Goal: Browse casually: Explore the website without a specific task or goal

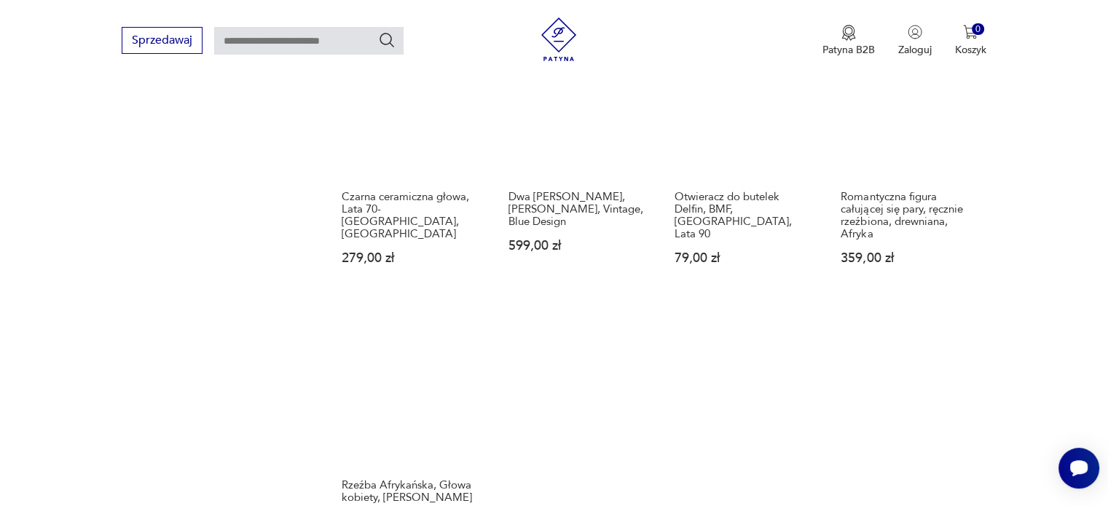
scroll to position [1247, 0]
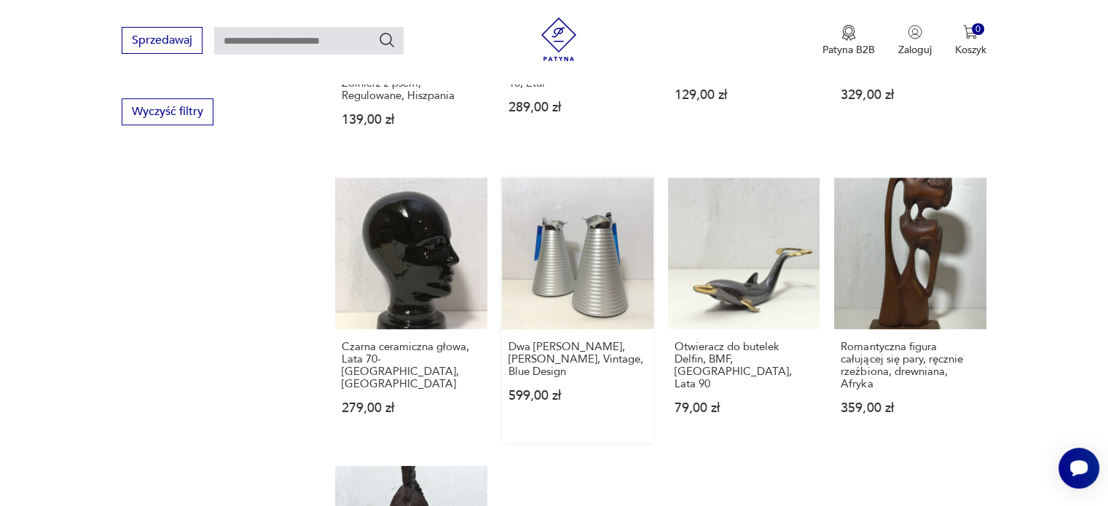
click at [591, 246] on link "Dwa [PERSON_NAME], [PERSON_NAME], Vintage, Blue Design 599,00 zł" at bounding box center [578, 310] width 152 height 265
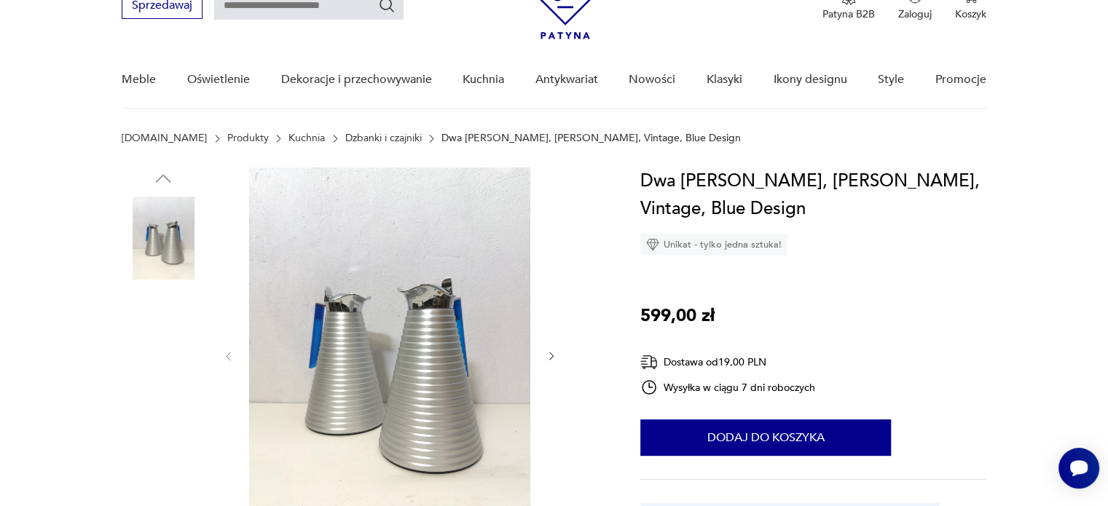
scroll to position [291, 0]
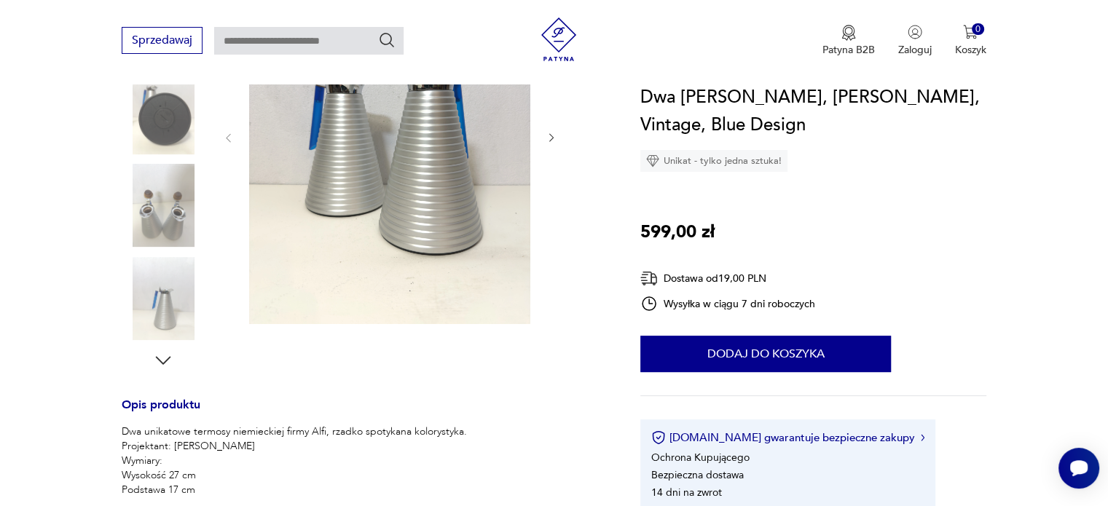
click at [555, 133] on icon "button" at bounding box center [552, 138] width 12 height 12
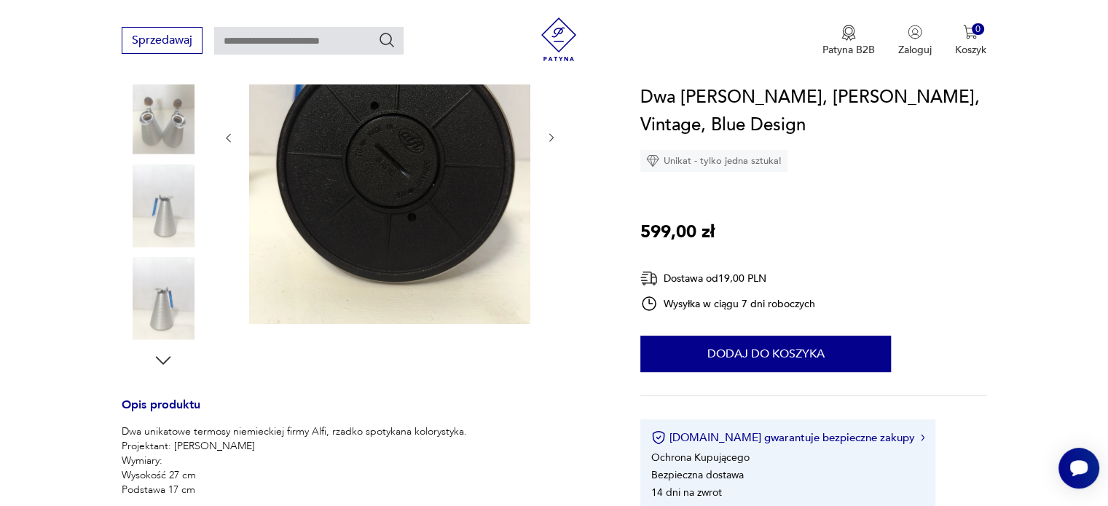
click at [551, 134] on icon "button" at bounding box center [552, 138] width 12 height 12
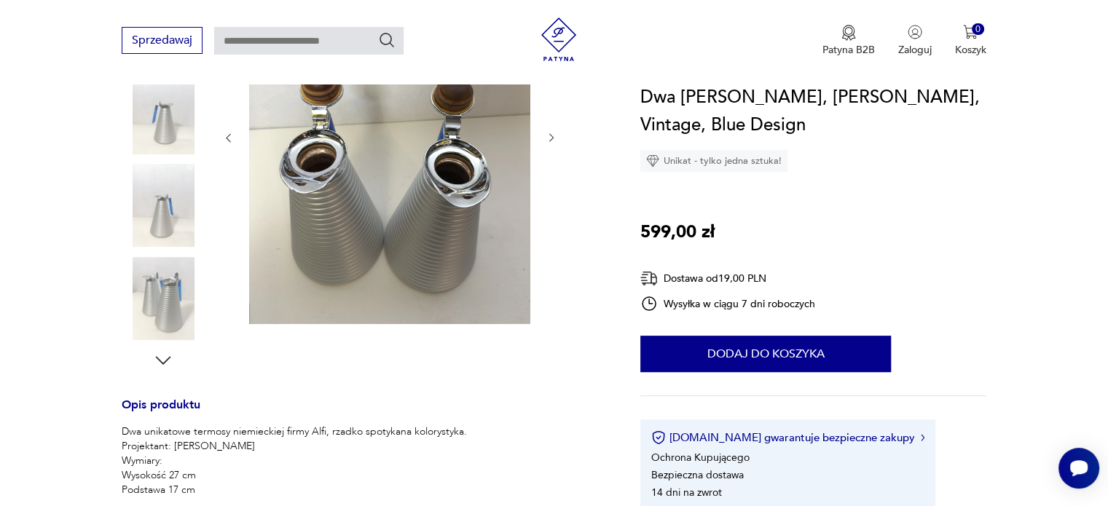
click at [551, 134] on icon "button" at bounding box center [552, 138] width 12 height 12
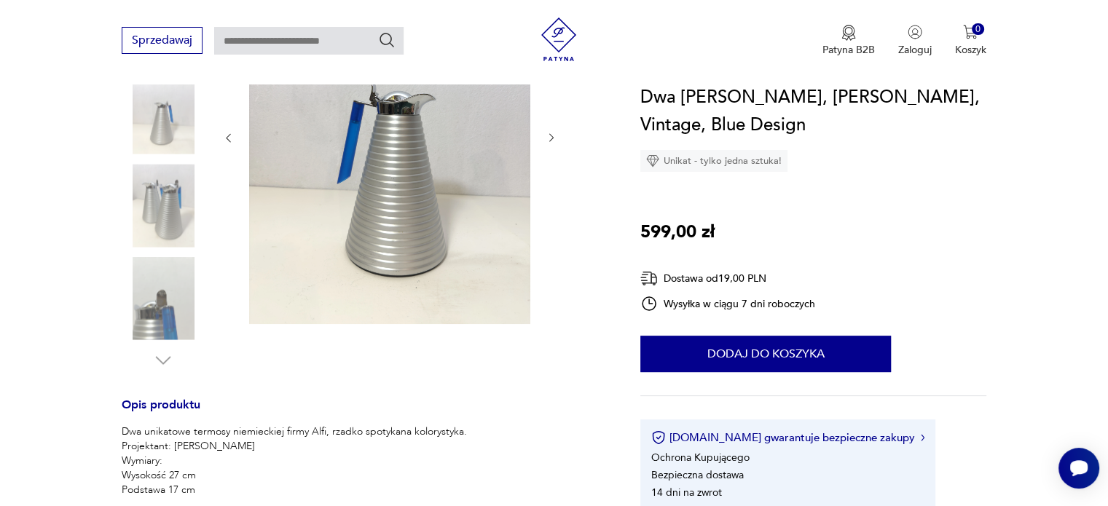
click at [551, 134] on icon "button" at bounding box center [552, 138] width 12 height 12
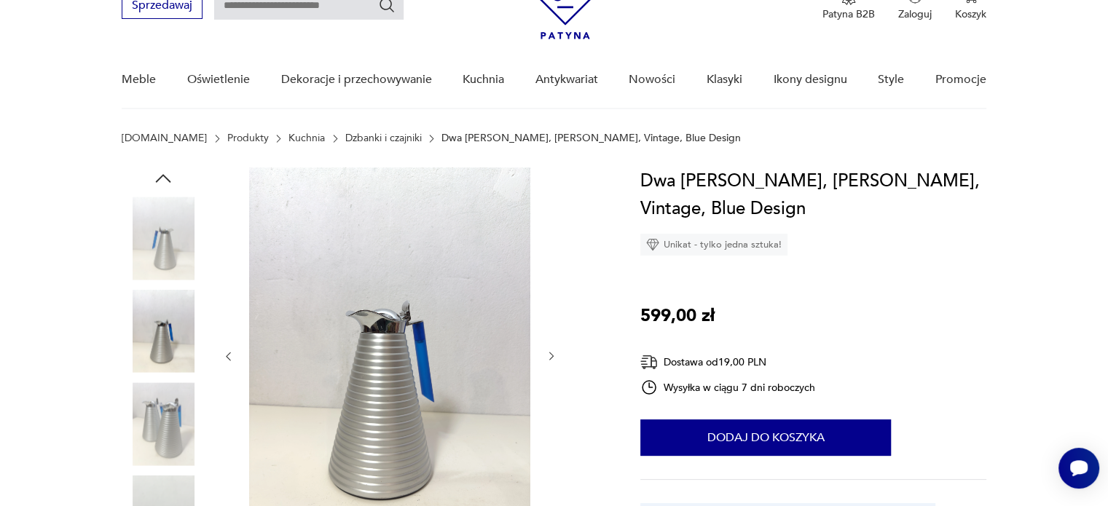
scroll to position [0, 0]
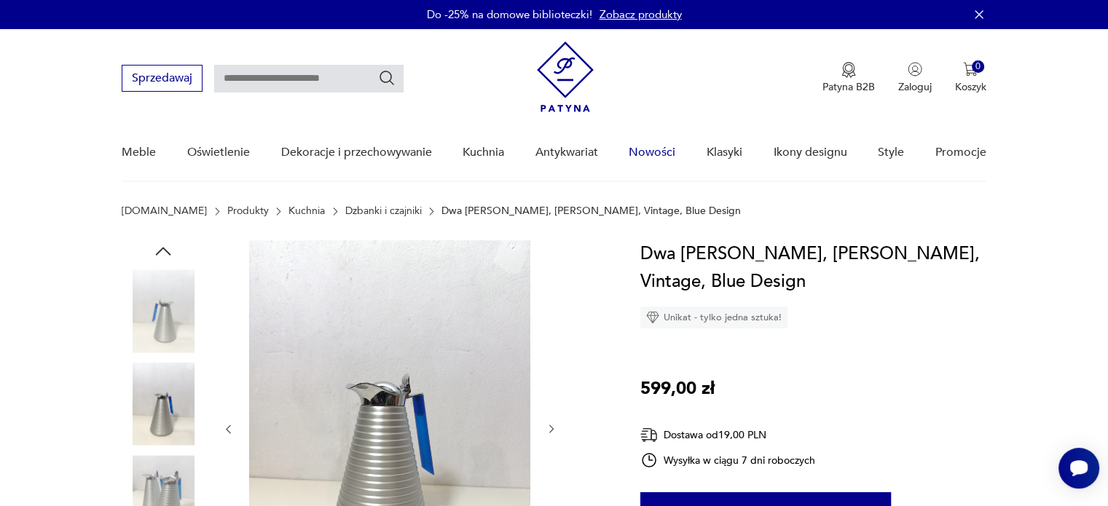
click at [645, 154] on link "Nowości" at bounding box center [652, 153] width 47 height 56
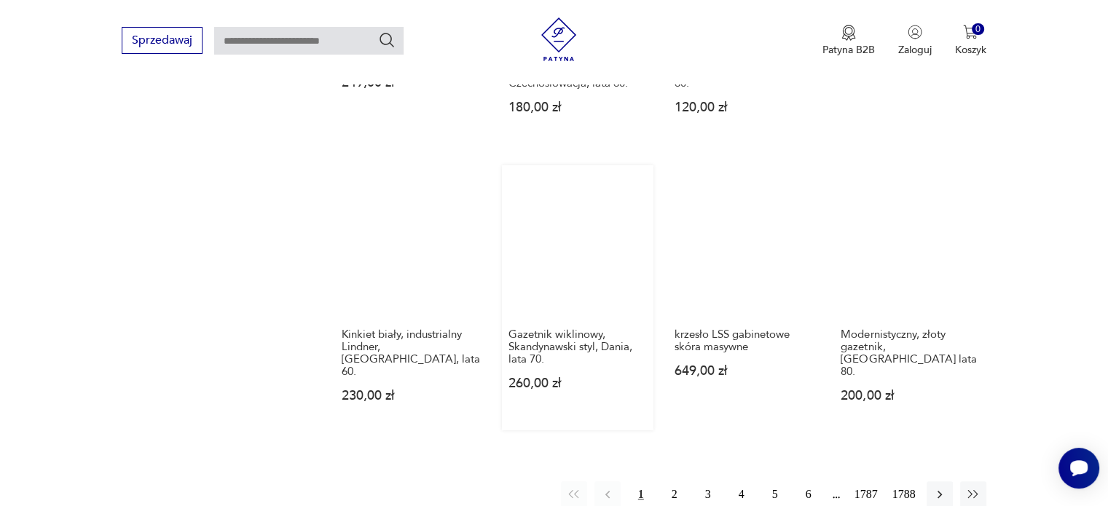
scroll to position [1165, 0]
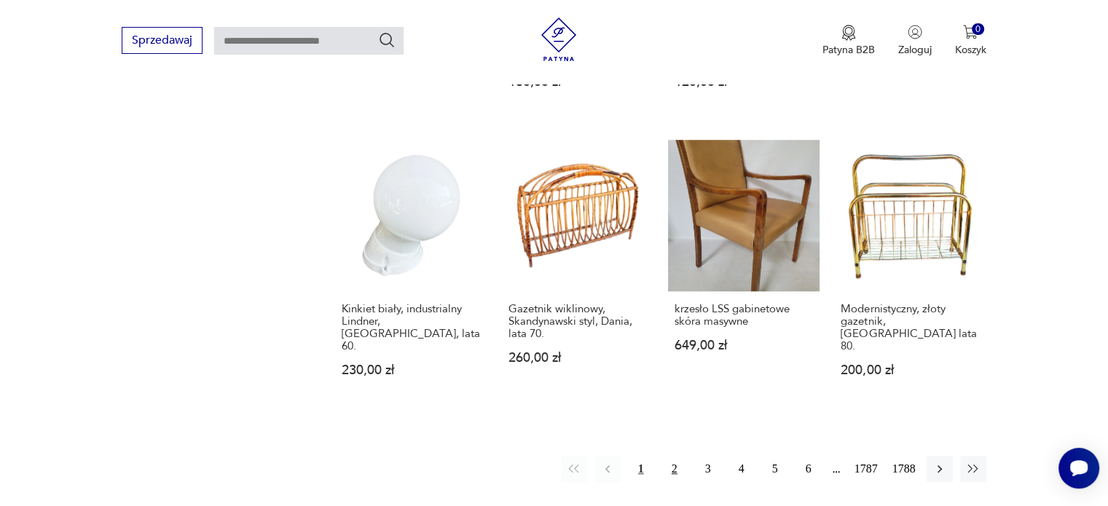
click at [676, 456] on button "2" at bounding box center [675, 469] width 26 height 26
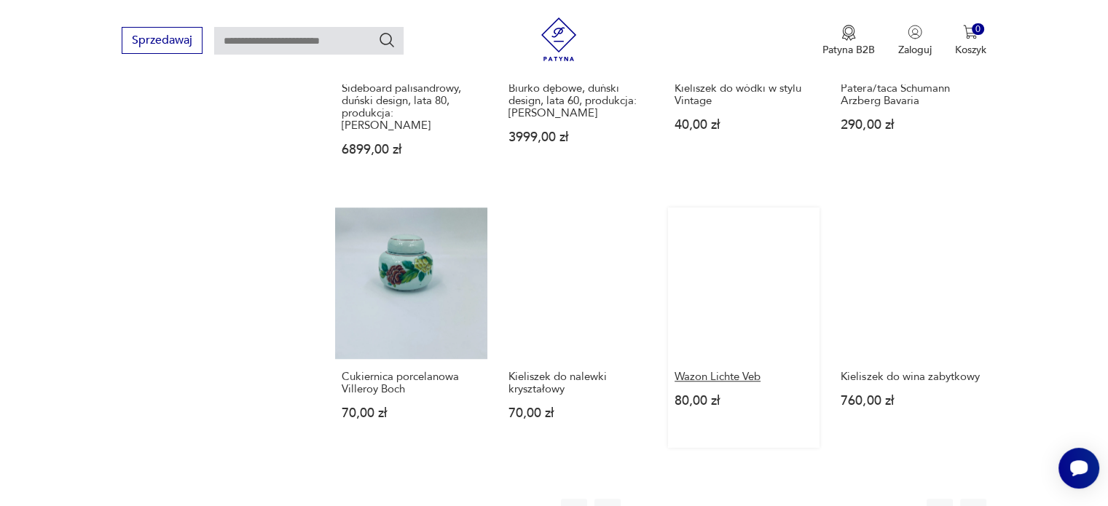
scroll to position [1164, 0]
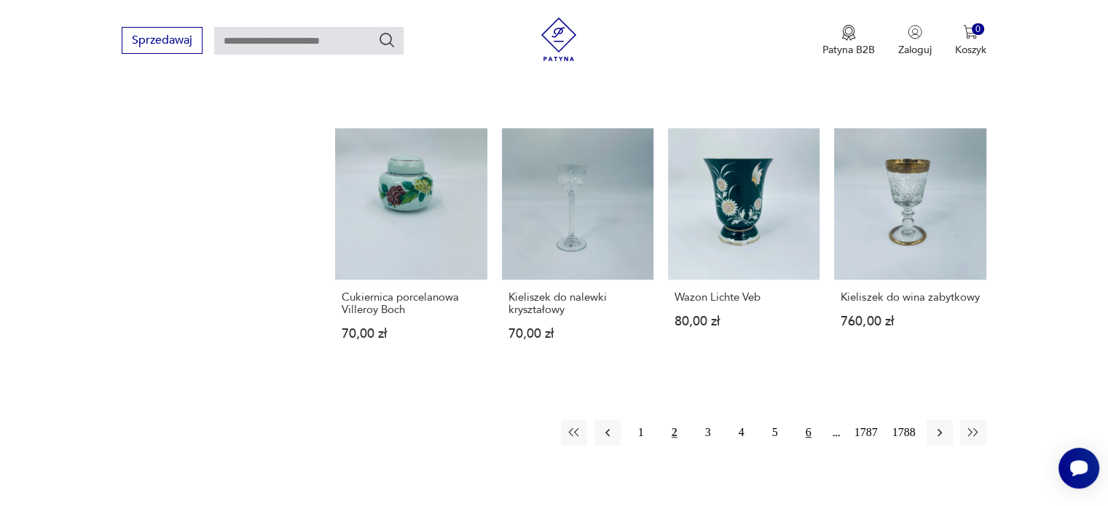
click at [807, 420] on button "6" at bounding box center [809, 433] width 26 height 26
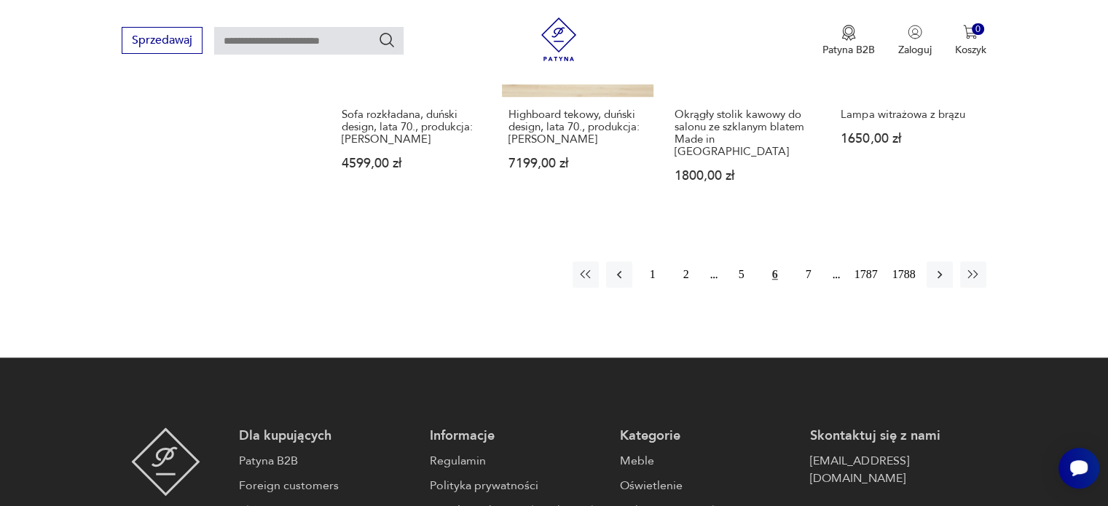
scroll to position [1311, 0]
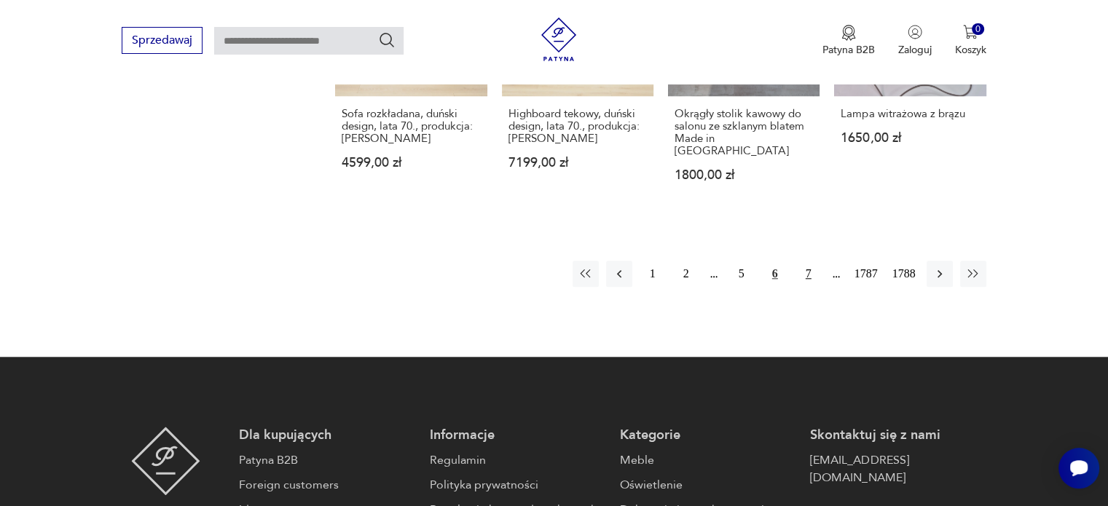
click at [809, 261] on button "7" at bounding box center [809, 274] width 26 height 26
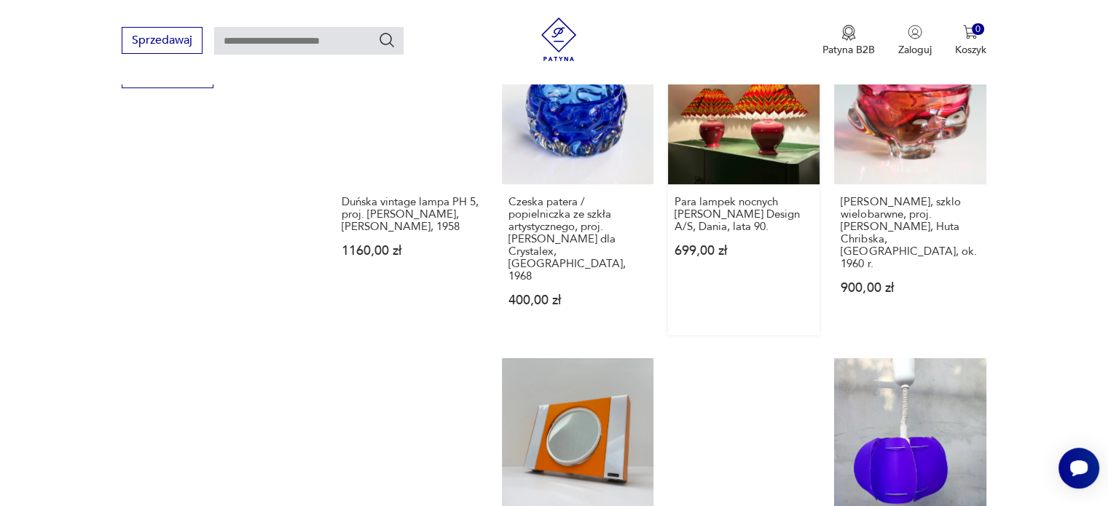
scroll to position [1164, 0]
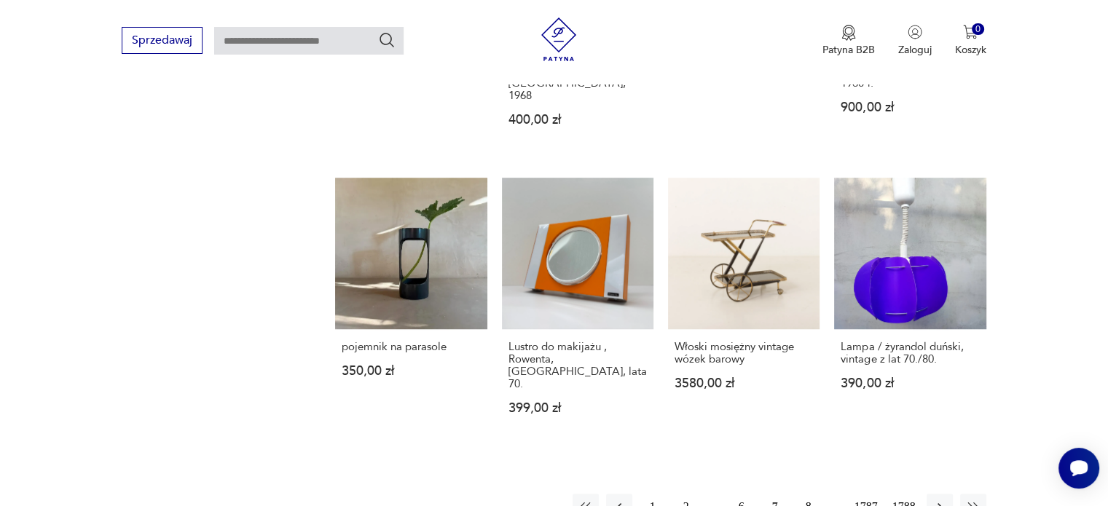
click at [809, 494] on button "8" at bounding box center [809, 507] width 26 height 26
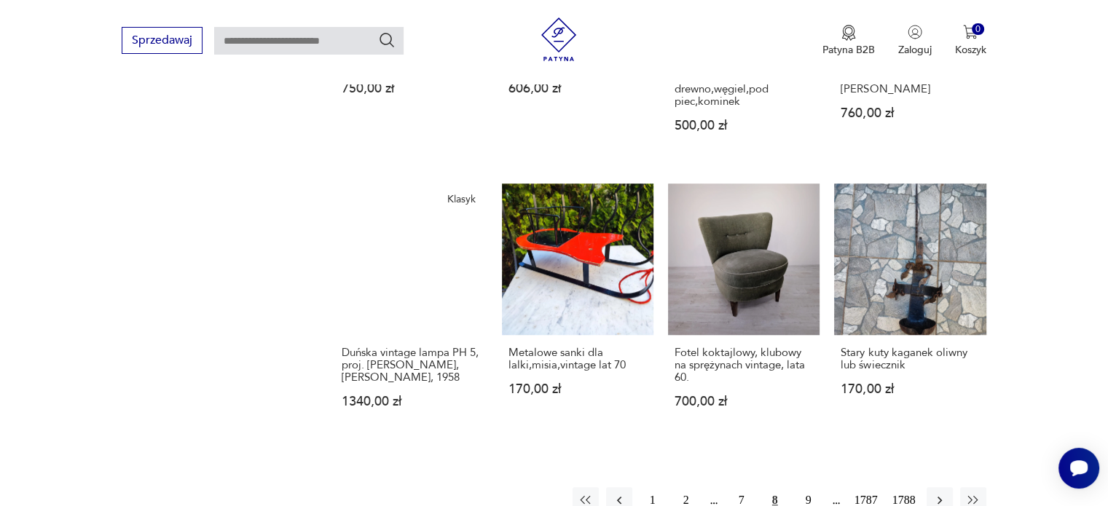
scroll to position [1092, 0]
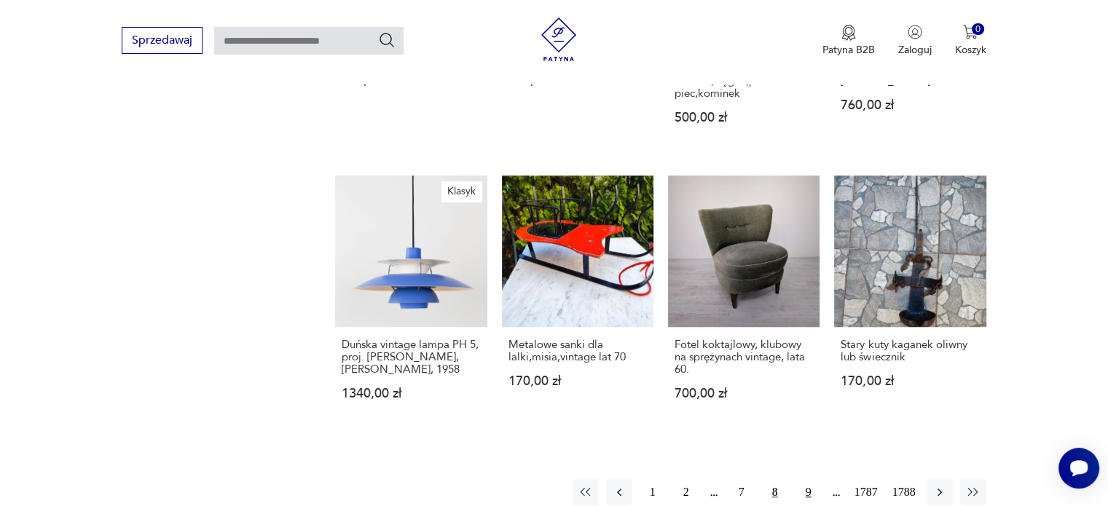
click at [806, 489] on button "9" at bounding box center [809, 492] width 26 height 26
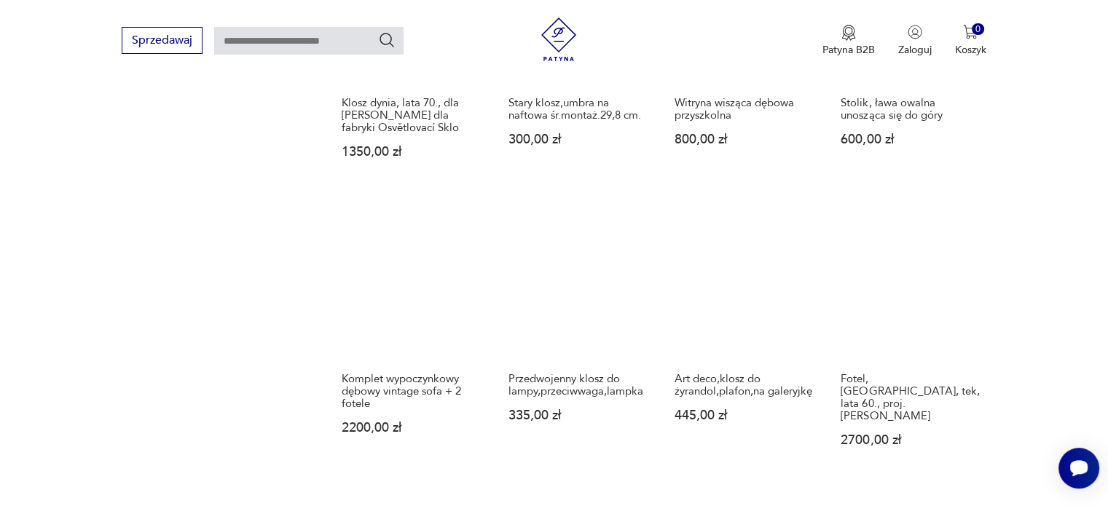
scroll to position [1091, 0]
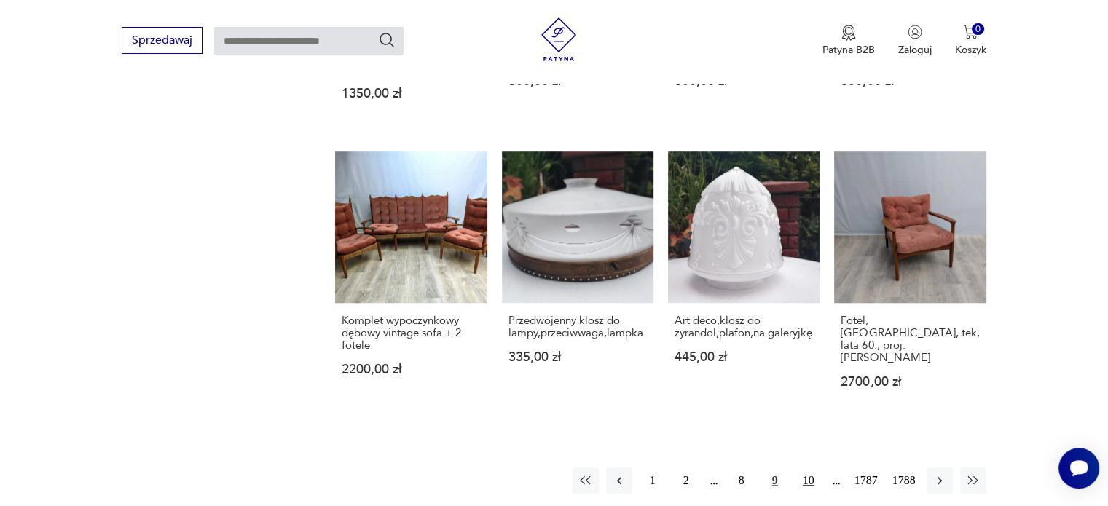
click at [810, 468] on button "10" at bounding box center [809, 481] width 26 height 26
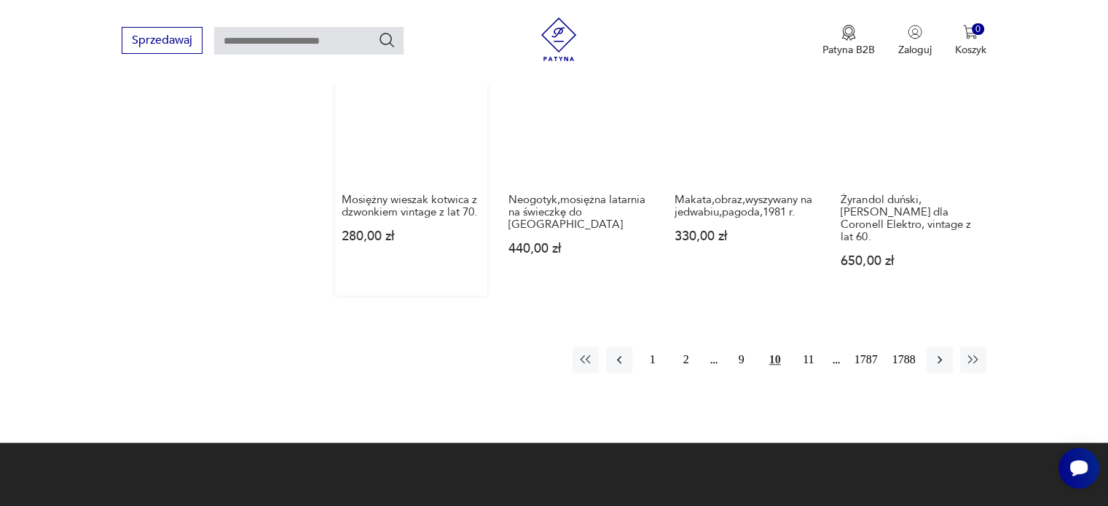
scroll to position [1383, 0]
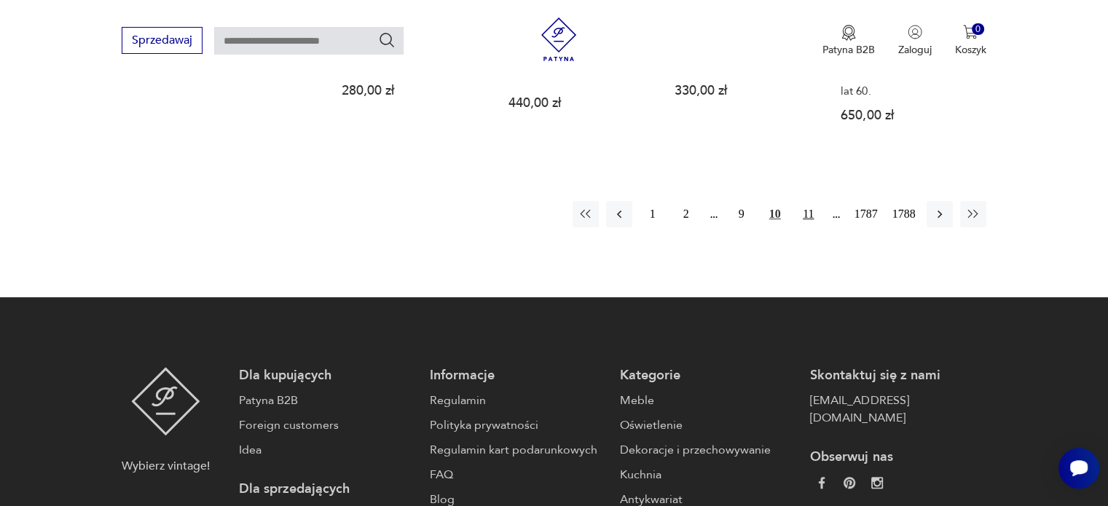
click at [807, 201] on button "11" at bounding box center [809, 214] width 26 height 26
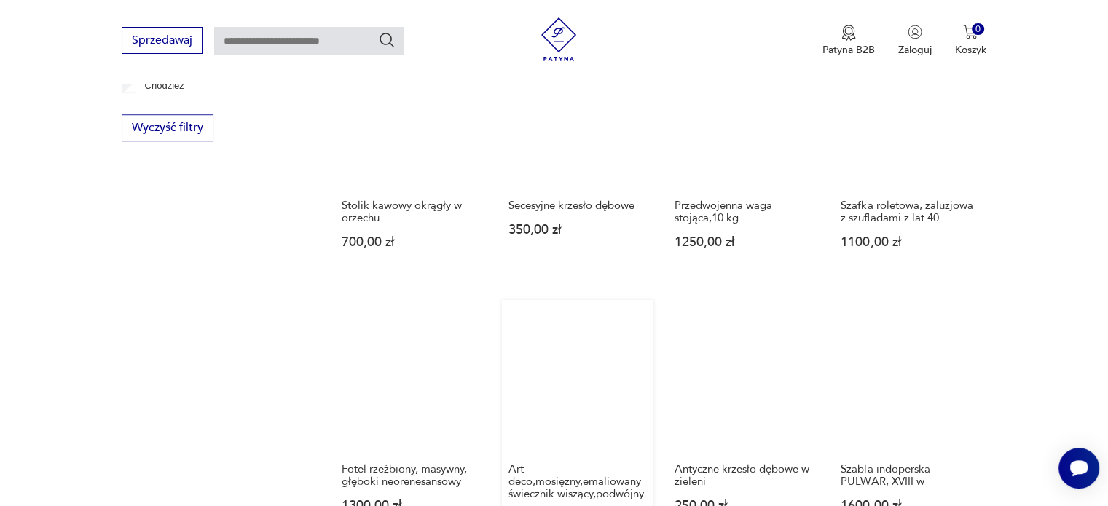
scroll to position [1092, 0]
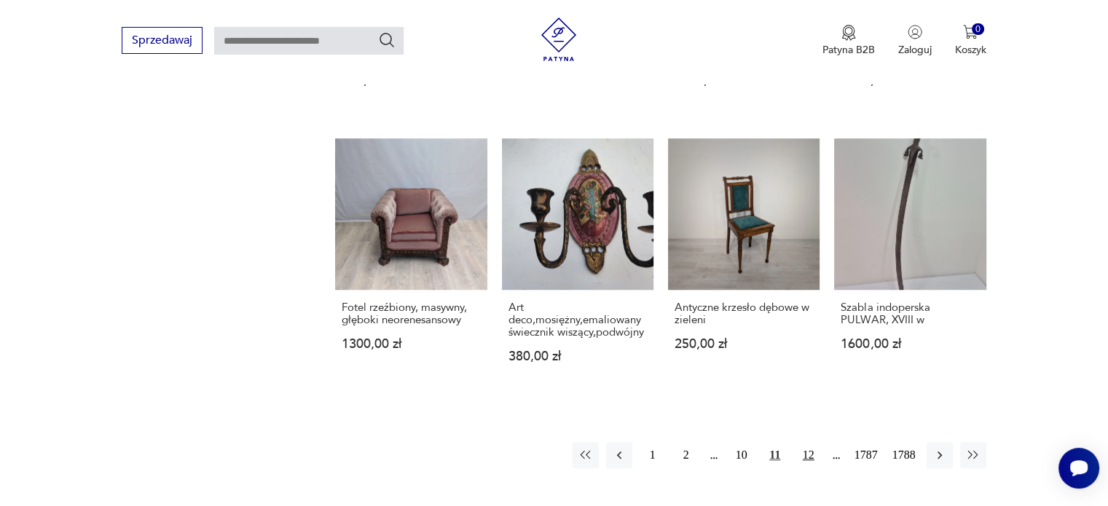
click at [802, 452] on button "12" at bounding box center [809, 455] width 26 height 26
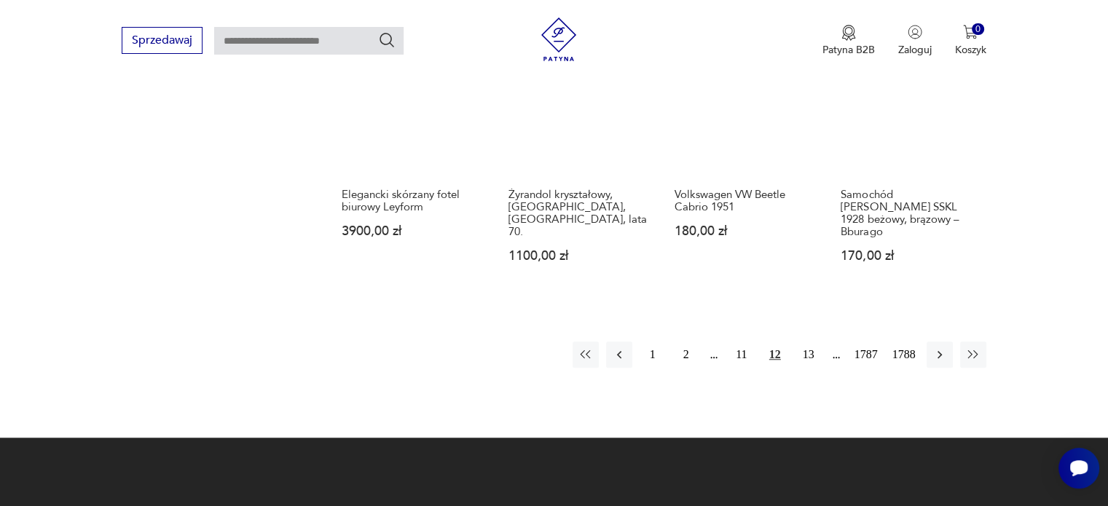
scroll to position [1237, 0]
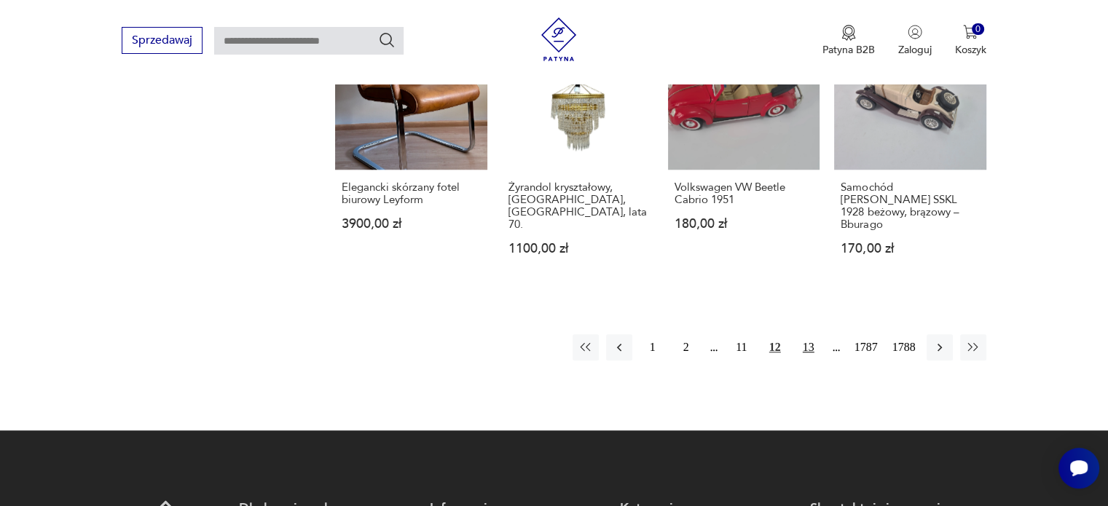
click at [810, 334] on button "13" at bounding box center [809, 347] width 26 height 26
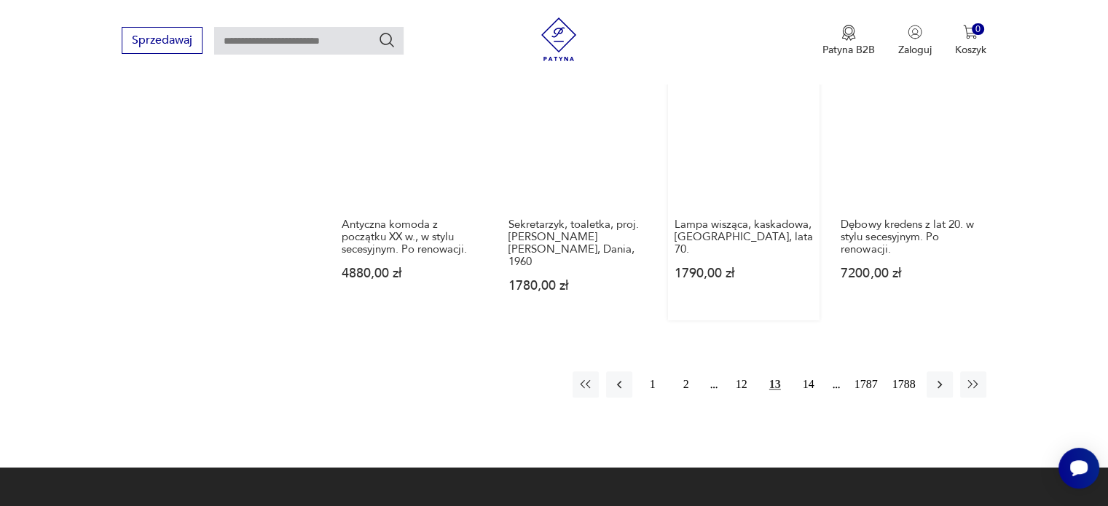
scroll to position [1238, 0]
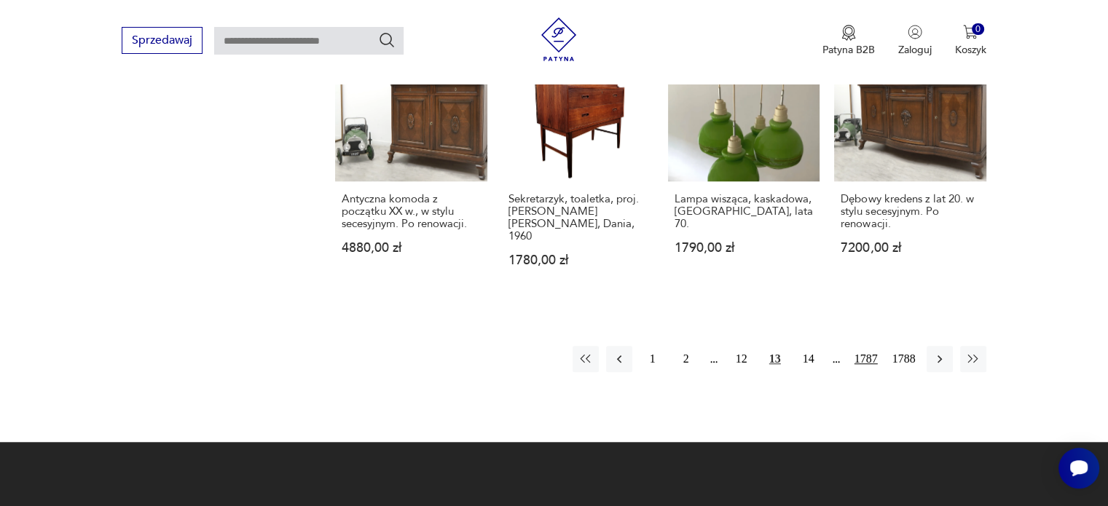
click at [866, 346] on button "1787" at bounding box center [866, 359] width 31 height 26
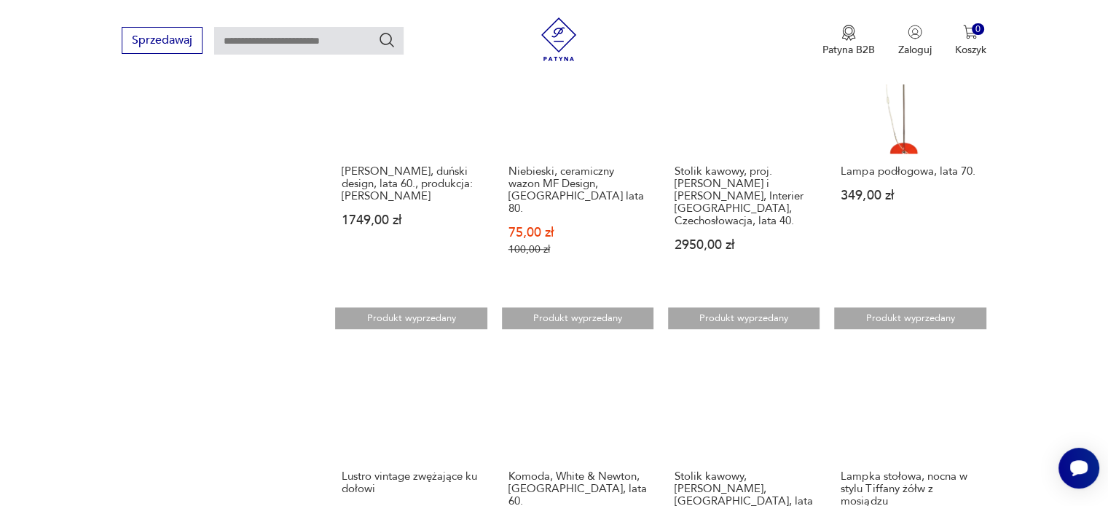
scroll to position [1237, 0]
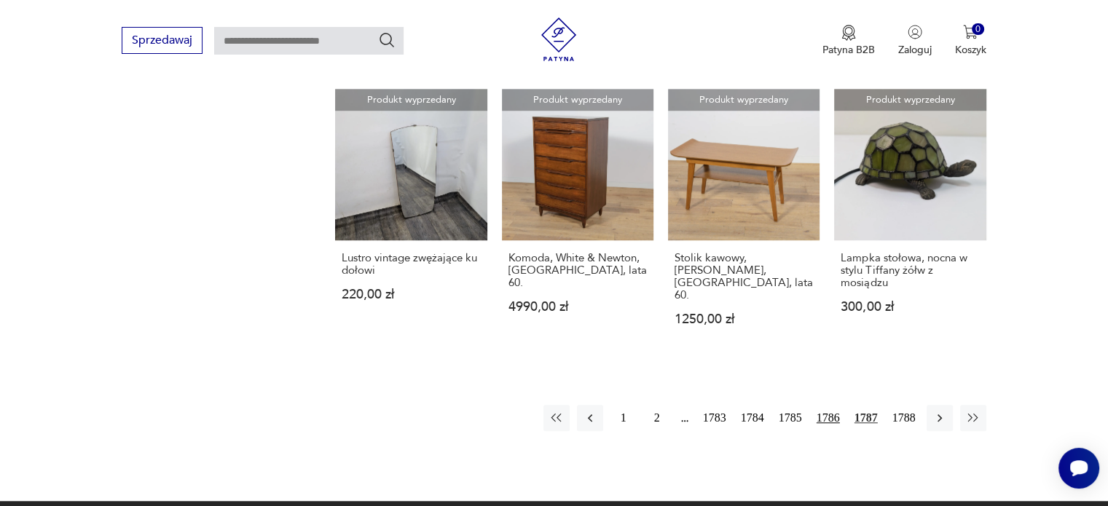
click at [822, 405] on button "1786" at bounding box center [828, 418] width 31 height 26
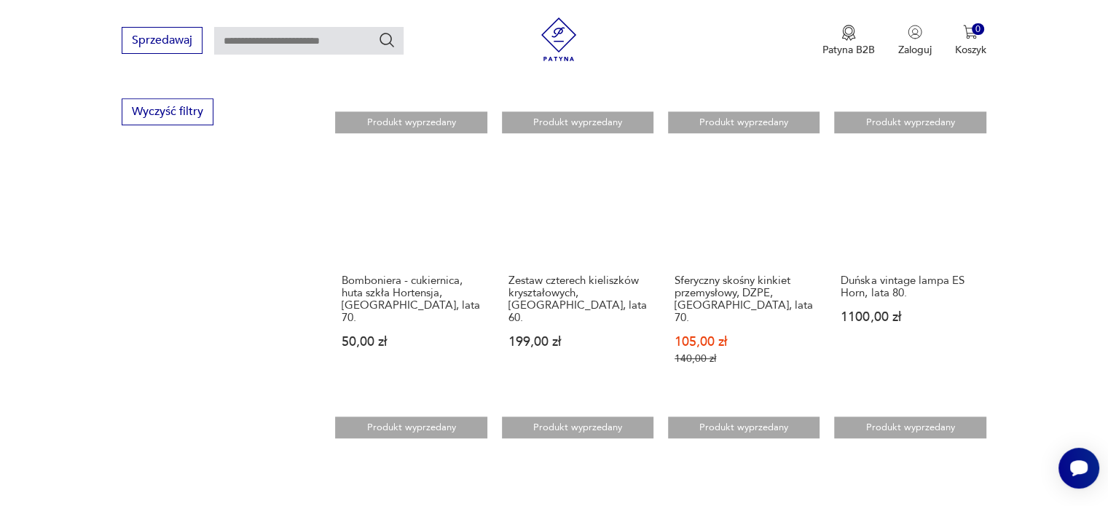
scroll to position [1165, 0]
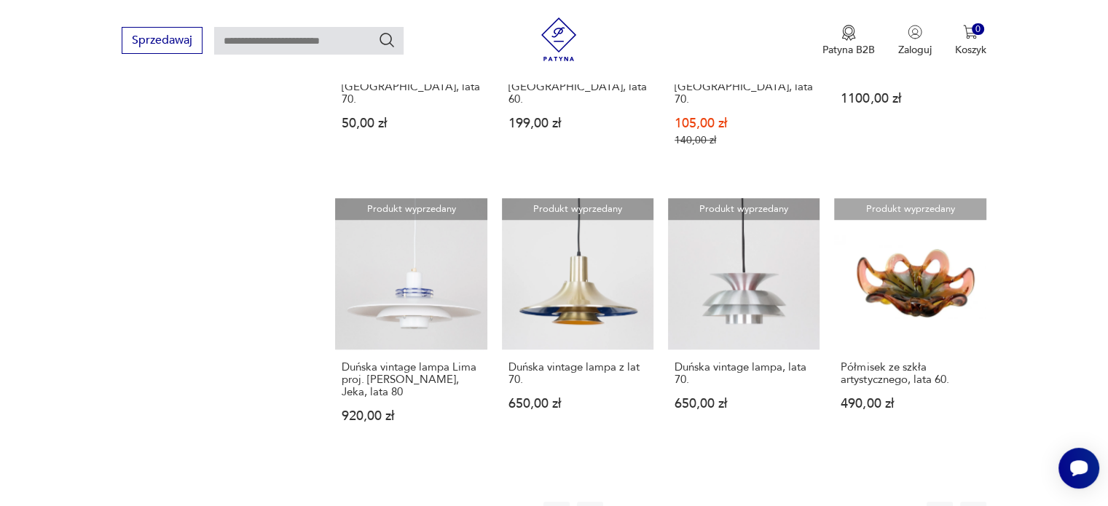
click at [718, 502] on button "1783" at bounding box center [714, 515] width 31 height 26
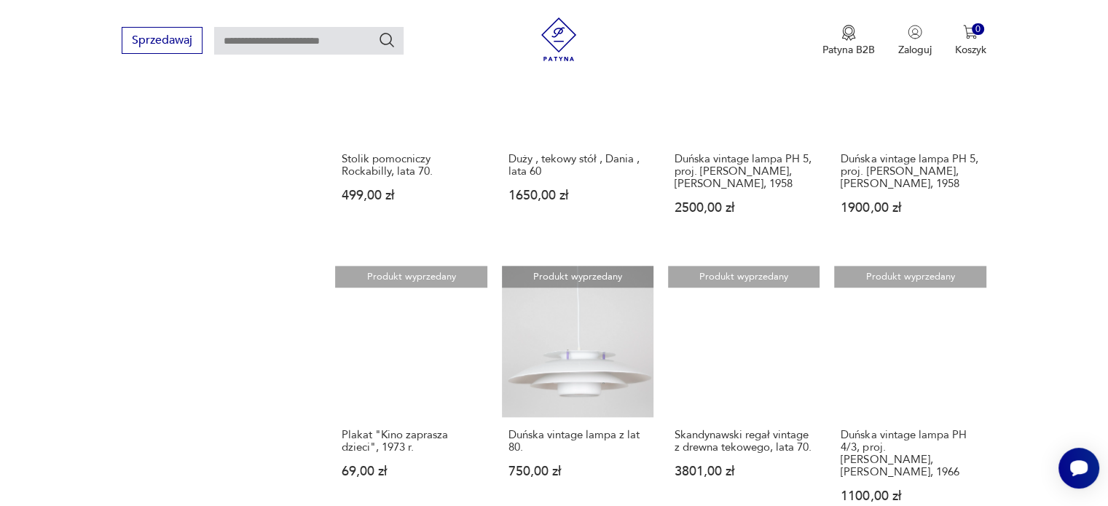
scroll to position [1237, 0]
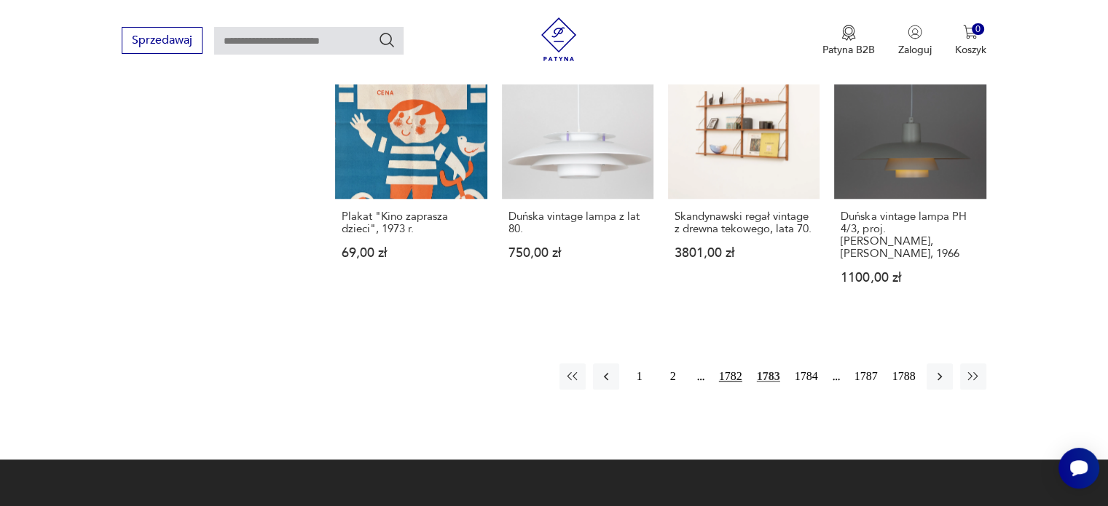
click at [731, 364] on button "1782" at bounding box center [730, 377] width 31 height 26
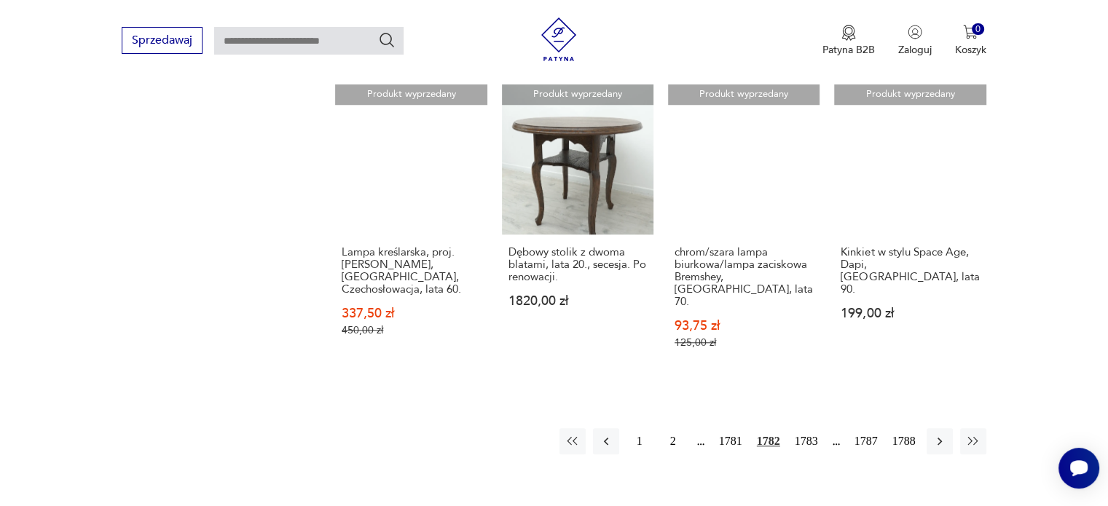
scroll to position [1238, 0]
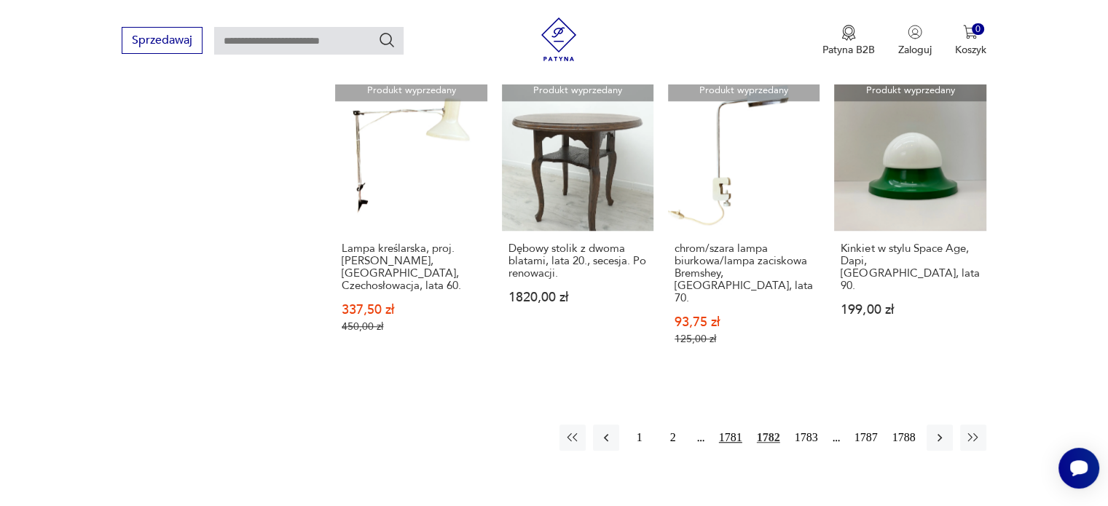
click at [732, 425] on button "1781" at bounding box center [730, 438] width 31 height 26
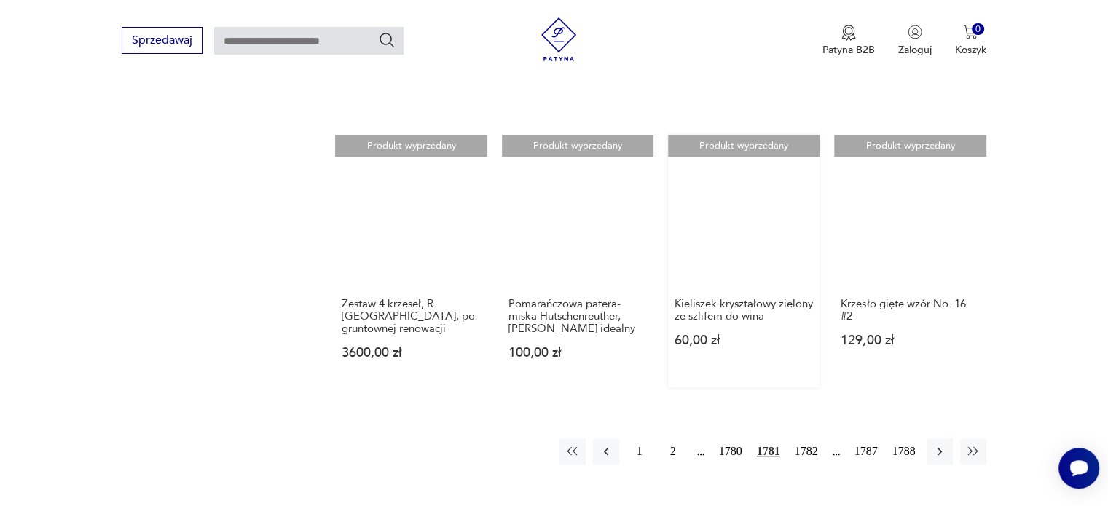
scroll to position [1237, 0]
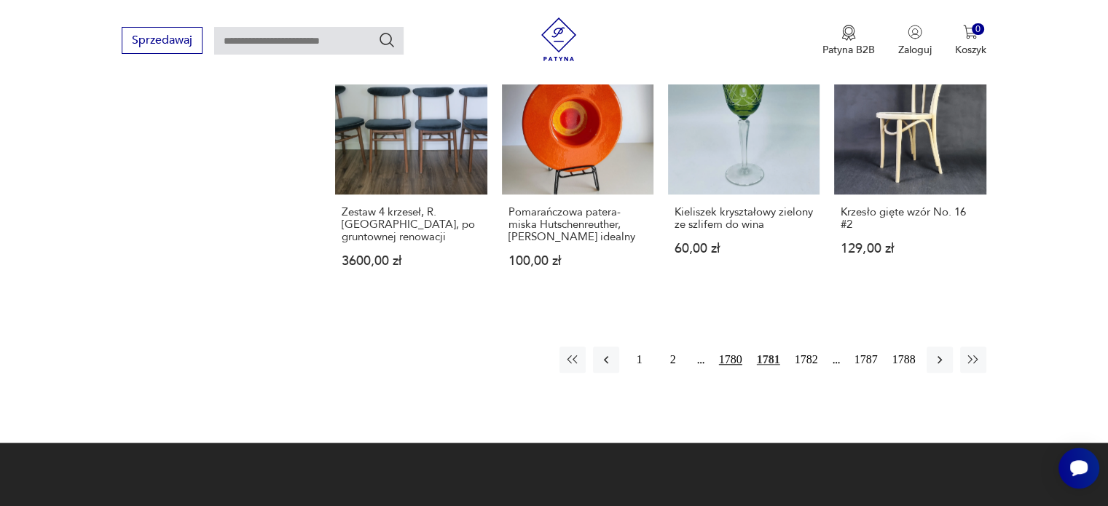
click at [731, 356] on button "1780" at bounding box center [730, 360] width 31 height 26
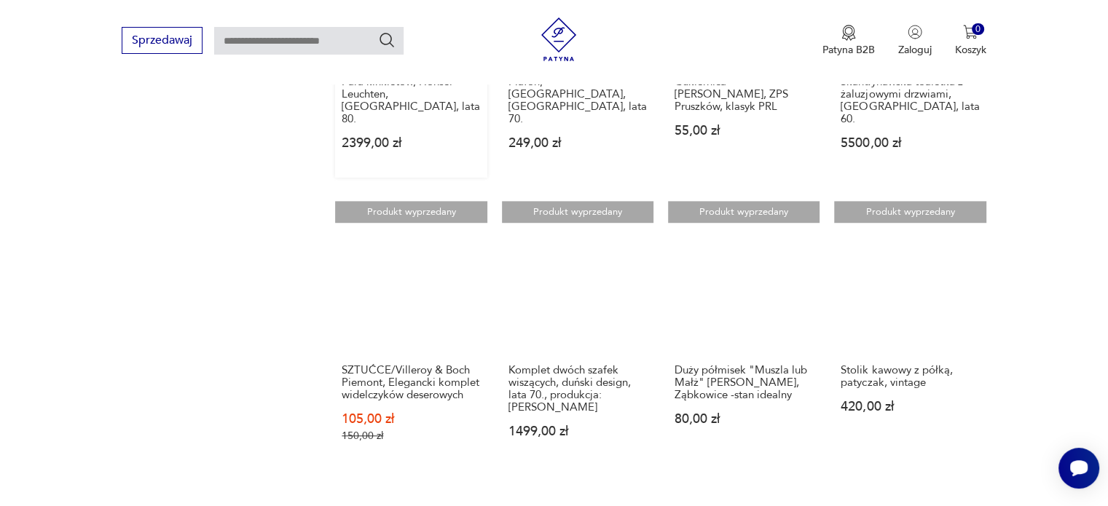
scroll to position [1092, 0]
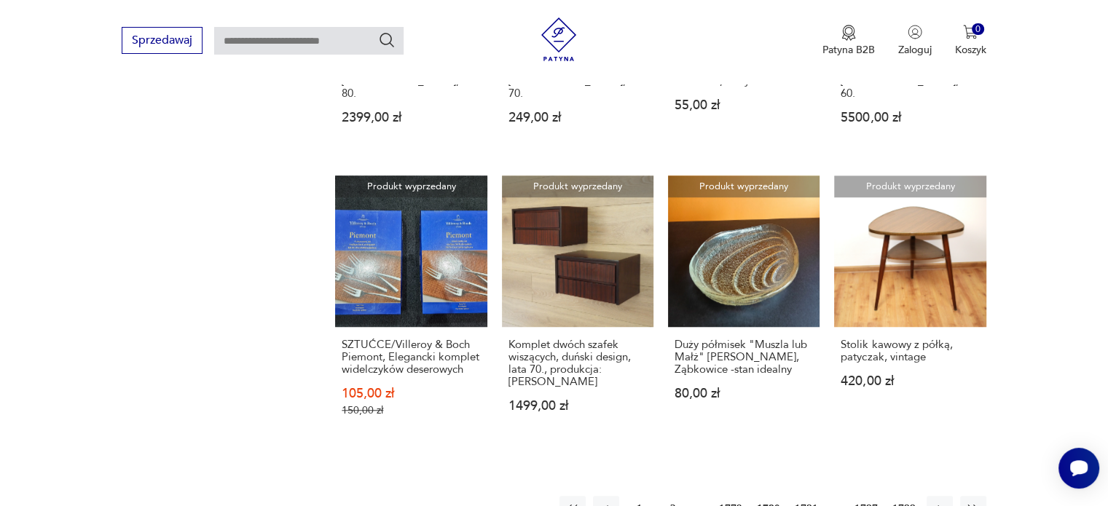
click at [739, 496] on button "1779" at bounding box center [730, 509] width 31 height 26
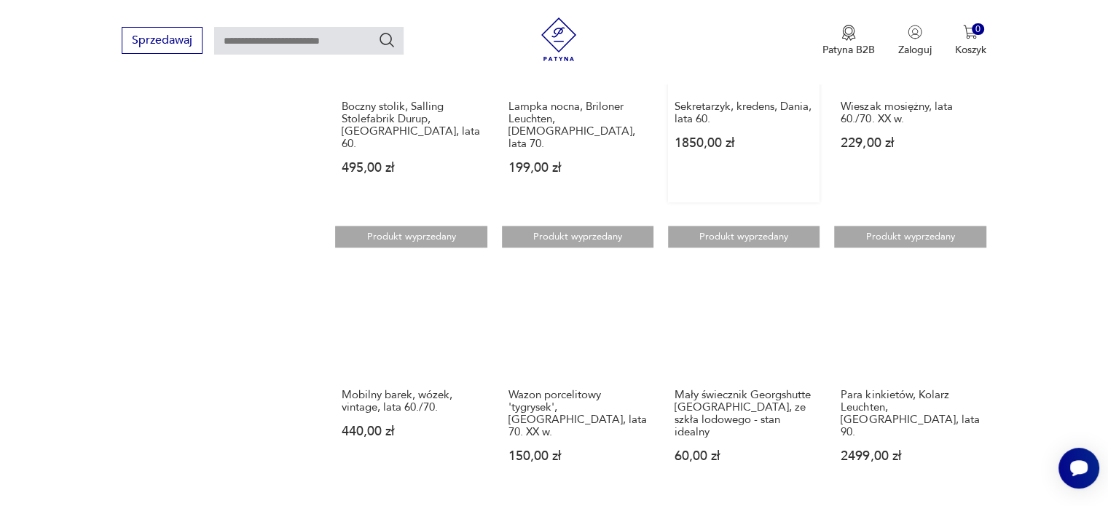
scroll to position [1164, 0]
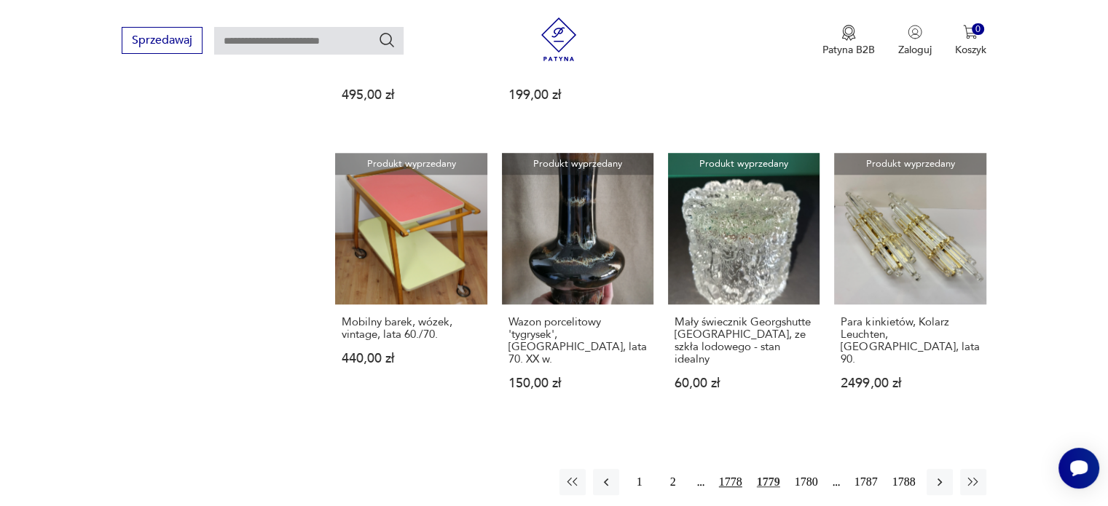
click at [731, 469] on button "1778" at bounding box center [730, 482] width 31 height 26
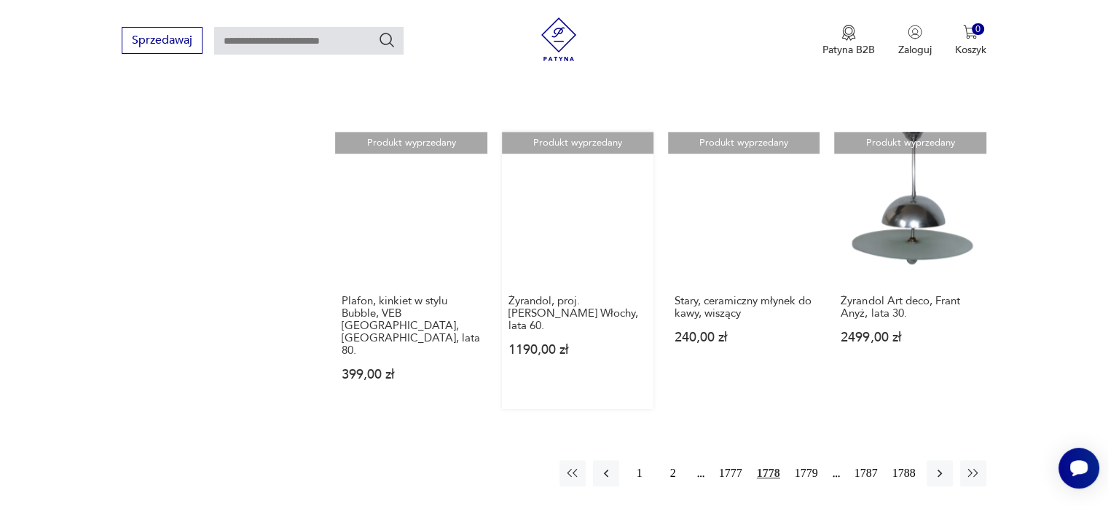
scroll to position [1384, 0]
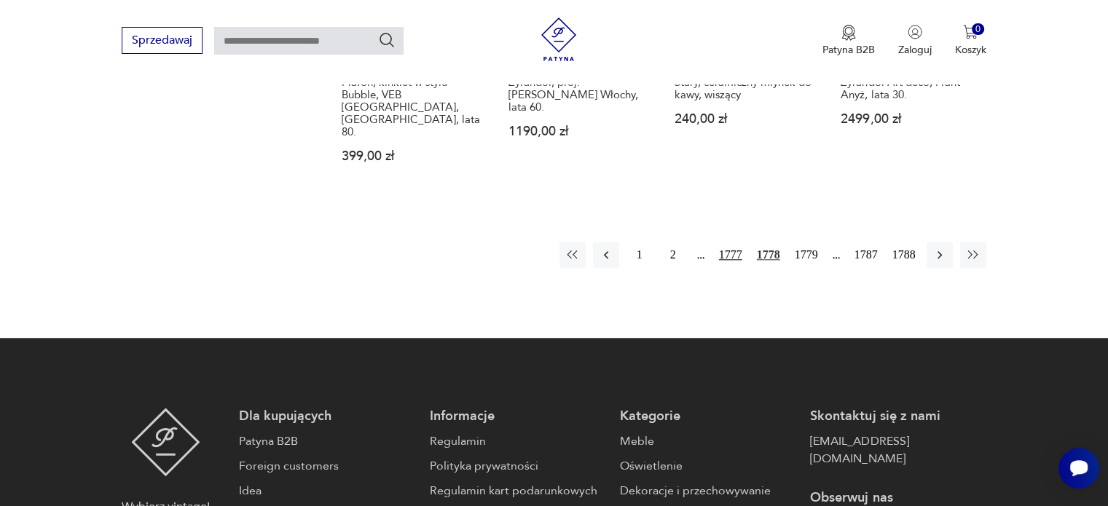
click at [727, 242] on button "1777" at bounding box center [730, 255] width 31 height 26
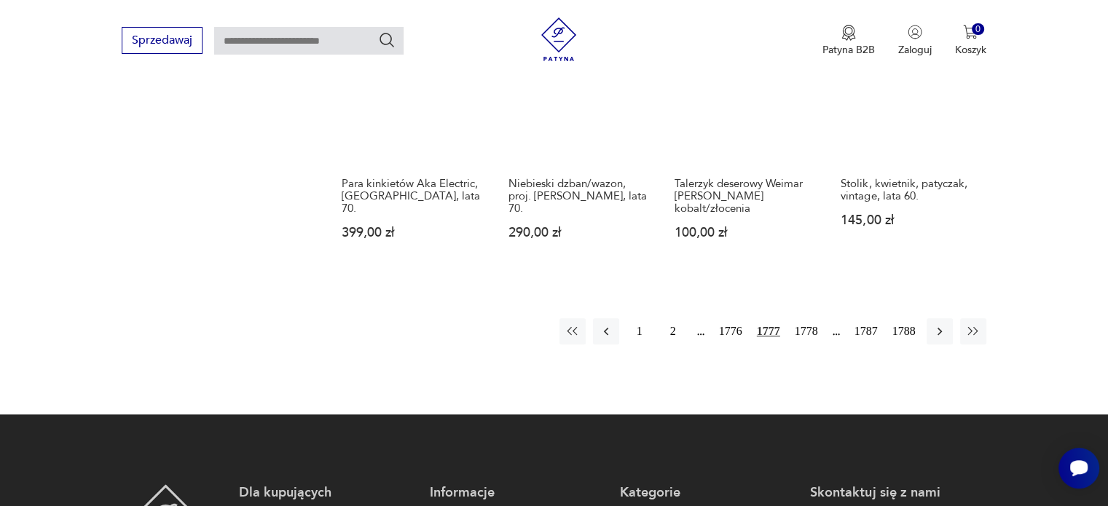
scroll to position [1310, 0]
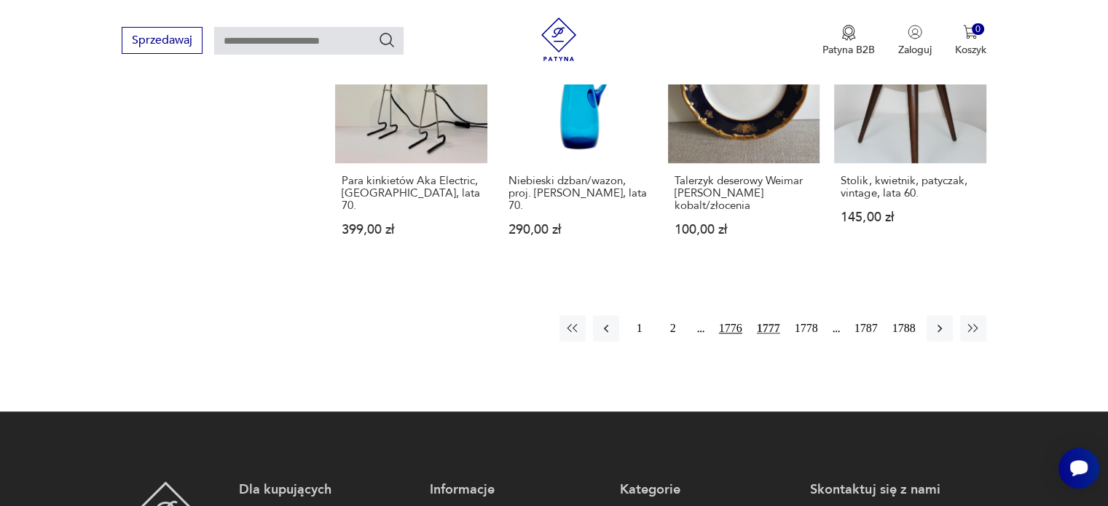
click at [731, 315] on button "1776" at bounding box center [730, 328] width 31 height 26
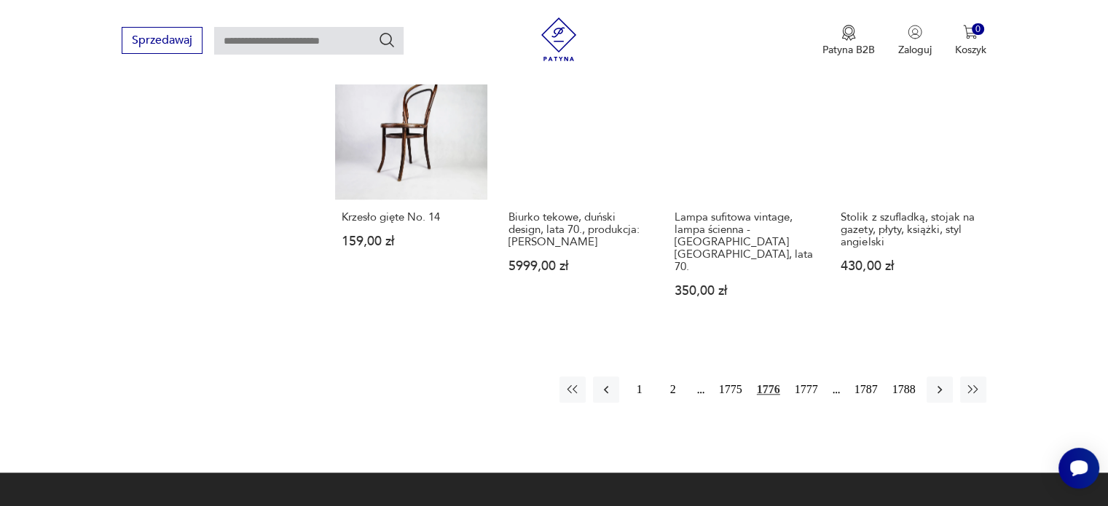
scroll to position [1311, 0]
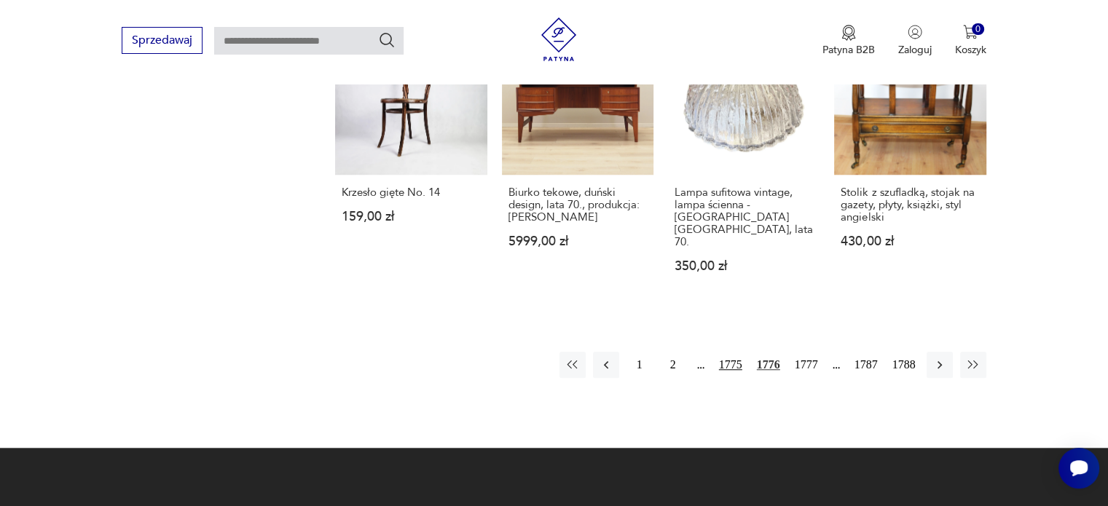
click at [729, 352] on button "1775" at bounding box center [730, 365] width 31 height 26
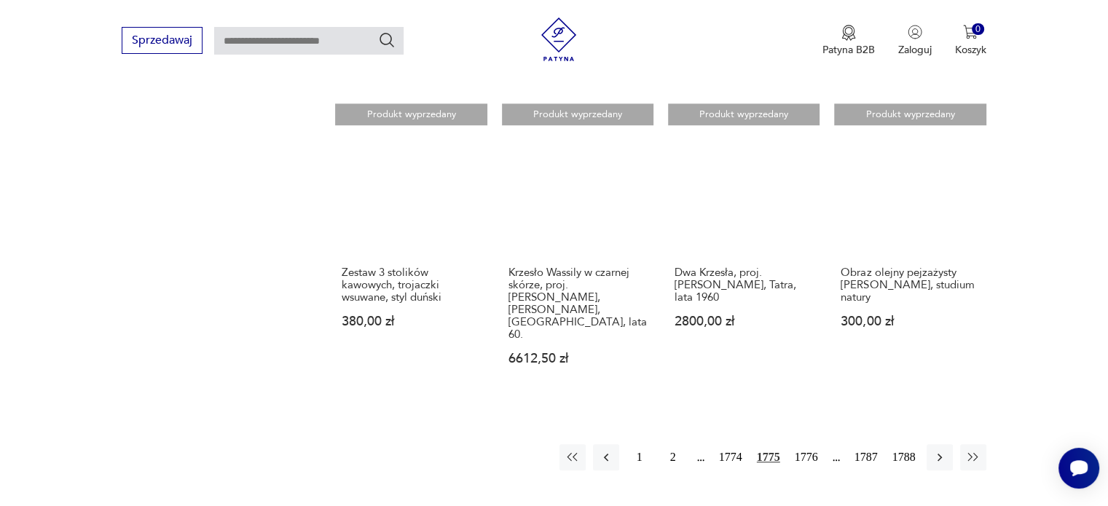
scroll to position [1237, 0]
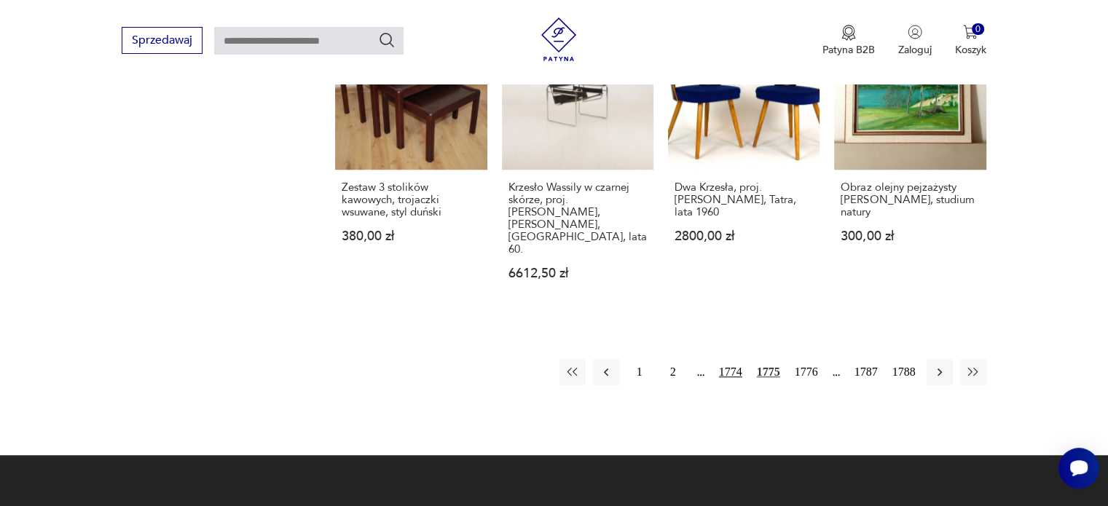
click at [731, 359] on button "1774" at bounding box center [730, 372] width 31 height 26
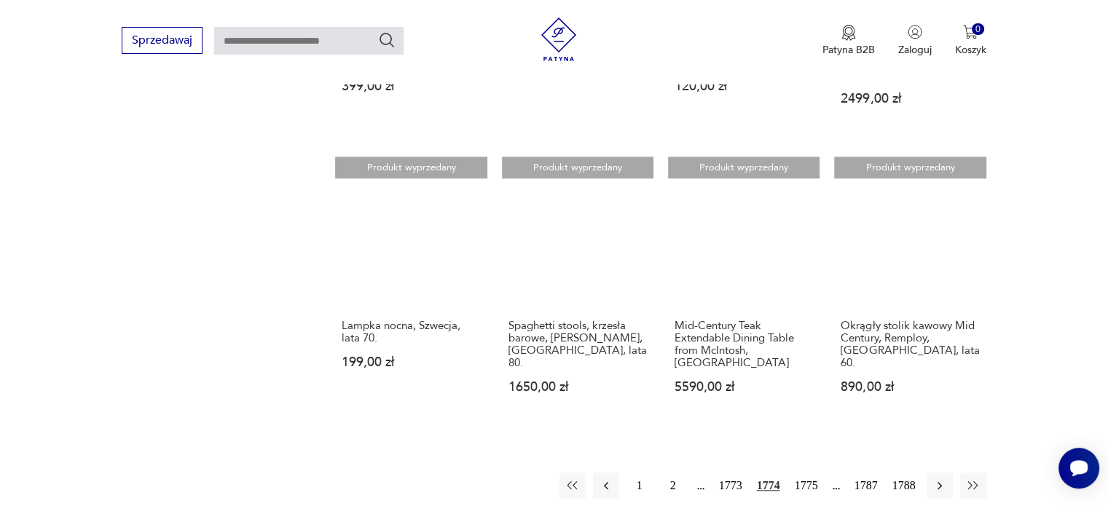
scroll to position [1238, 0]
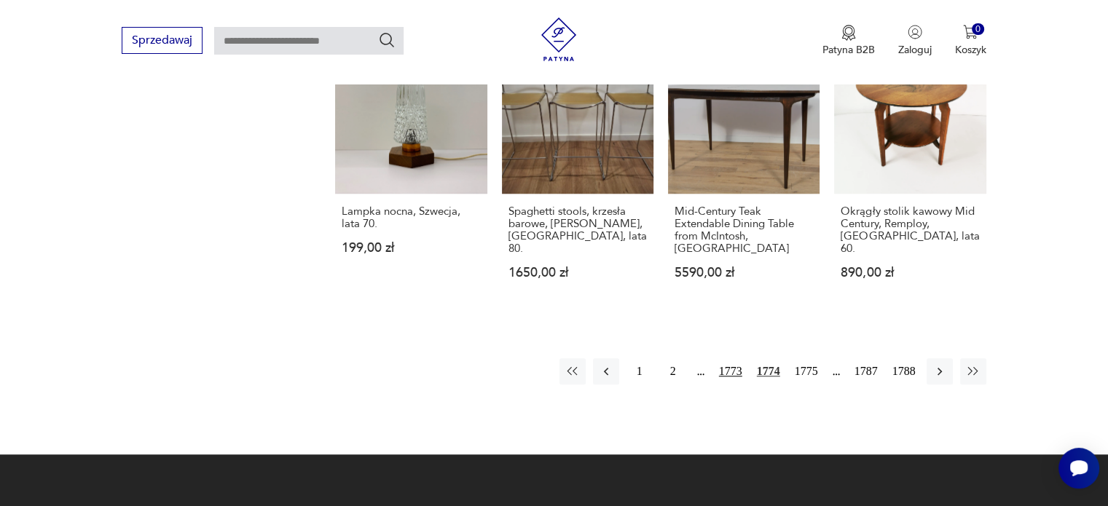
click at [724, 358] on button "1773" at bounding box center [730, 371] width 31 height 26
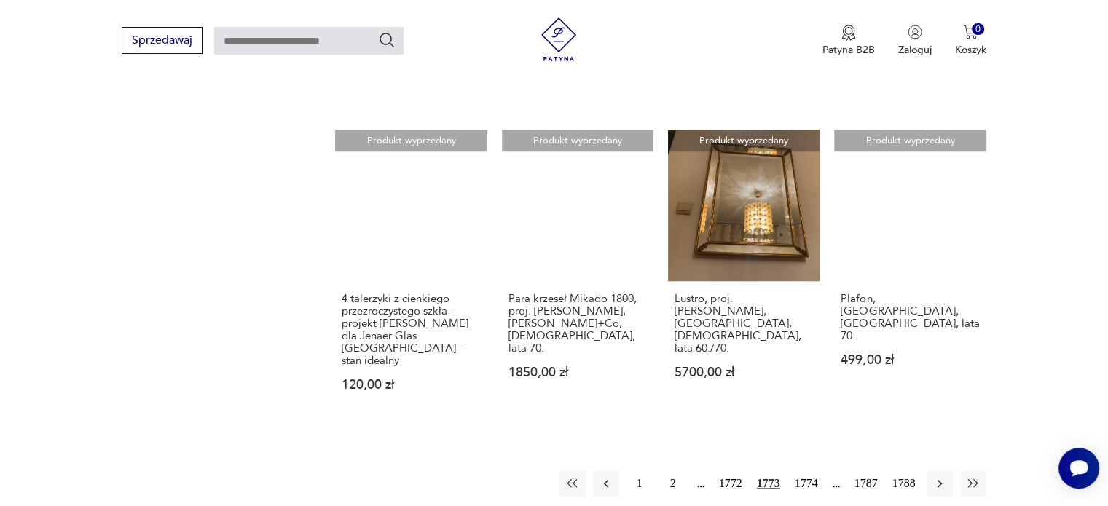
scroll to position [1237, 0]
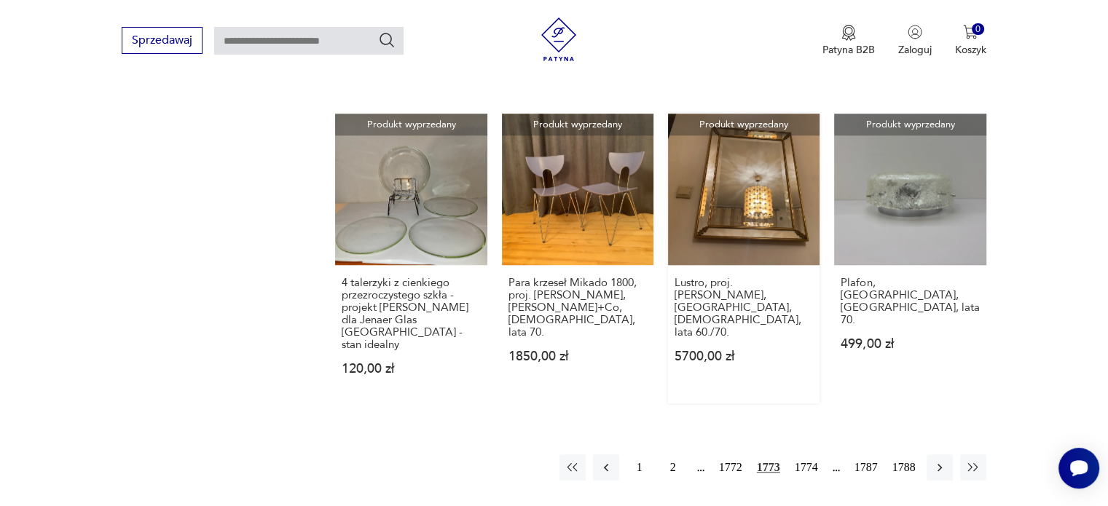
click at [737, 184] on link "Produkt wyprzedany Lustro, proj. [PERSON_NAME], [GEOGRAPHIC_DATA], [DEMOGRAPHIC…" at bounding box center [744, 259] width 152 height 290
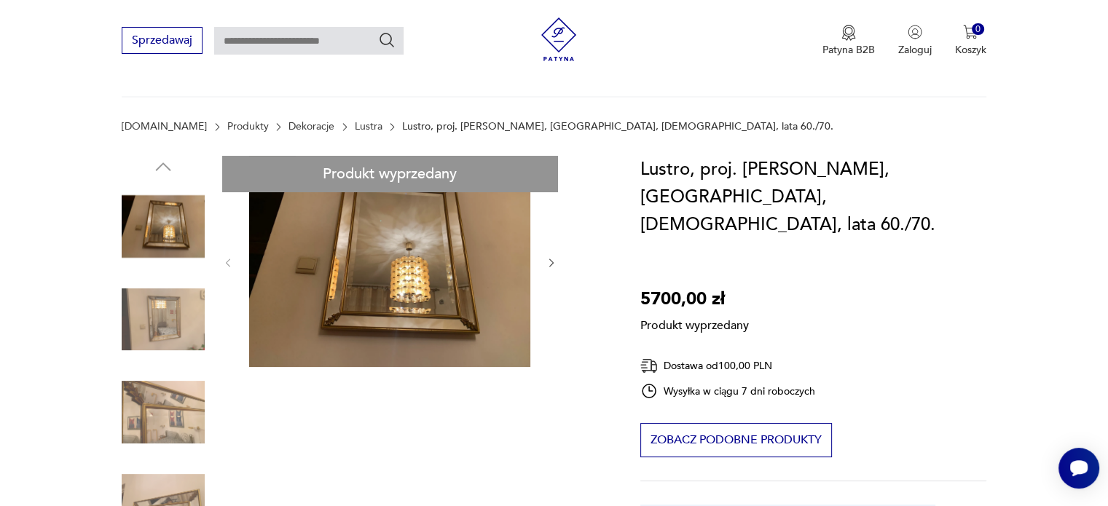
scroll to position [146, 0]
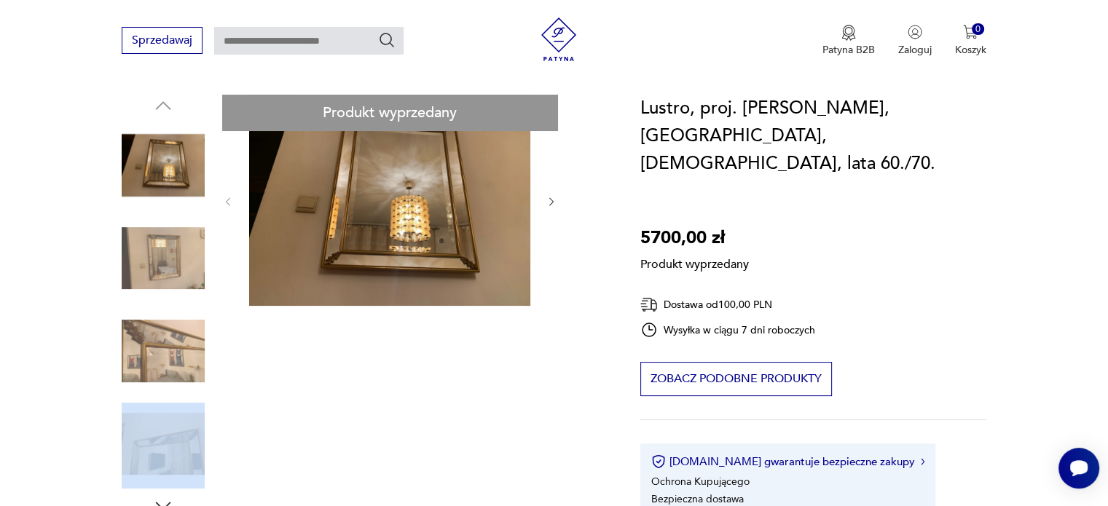
drag, startPoint x: 157, startPoint y: 443, endPoint x: 147, endPoint y: 363, distance: 80.8
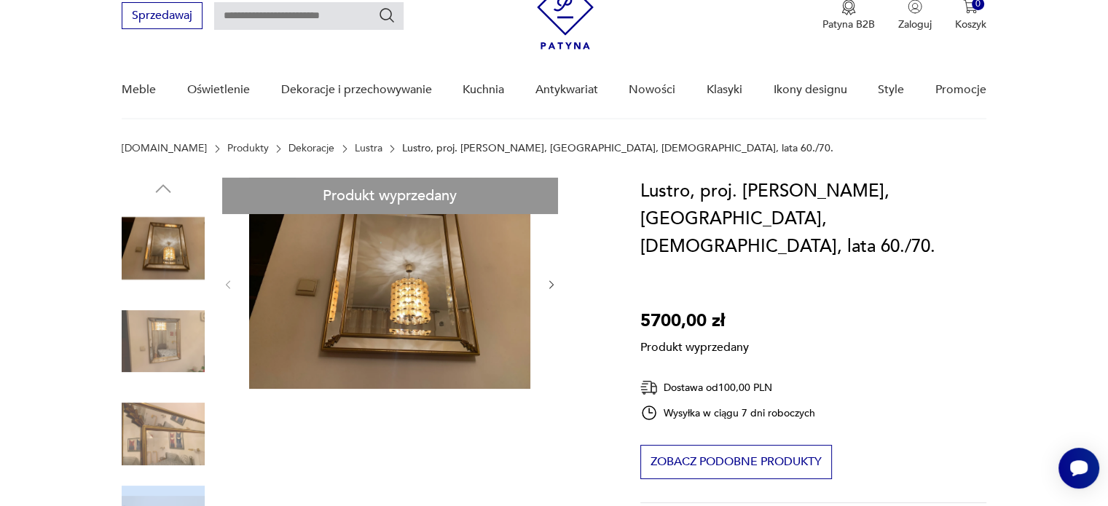
scroll to position [0, 0]
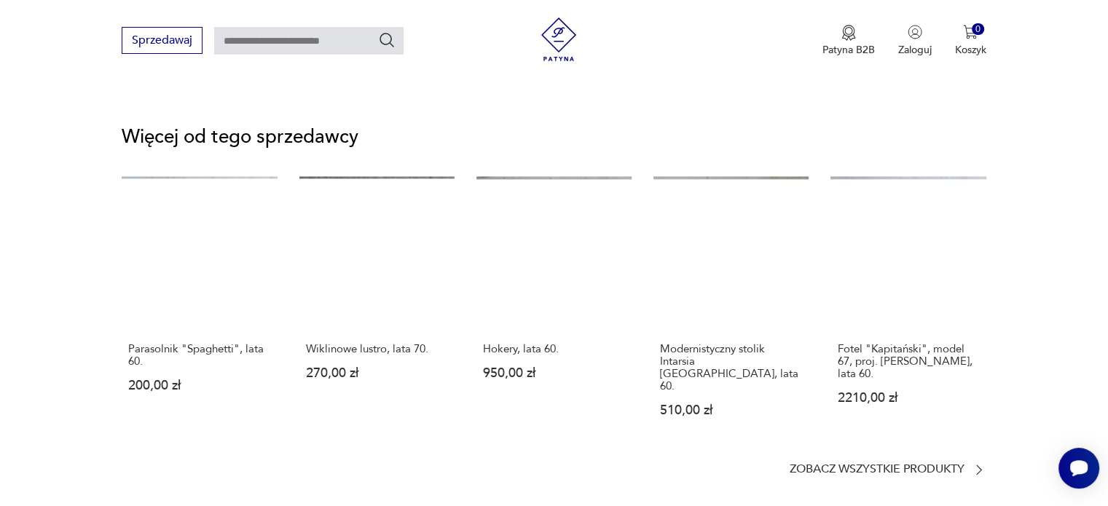
scroll to position [1894, 0]
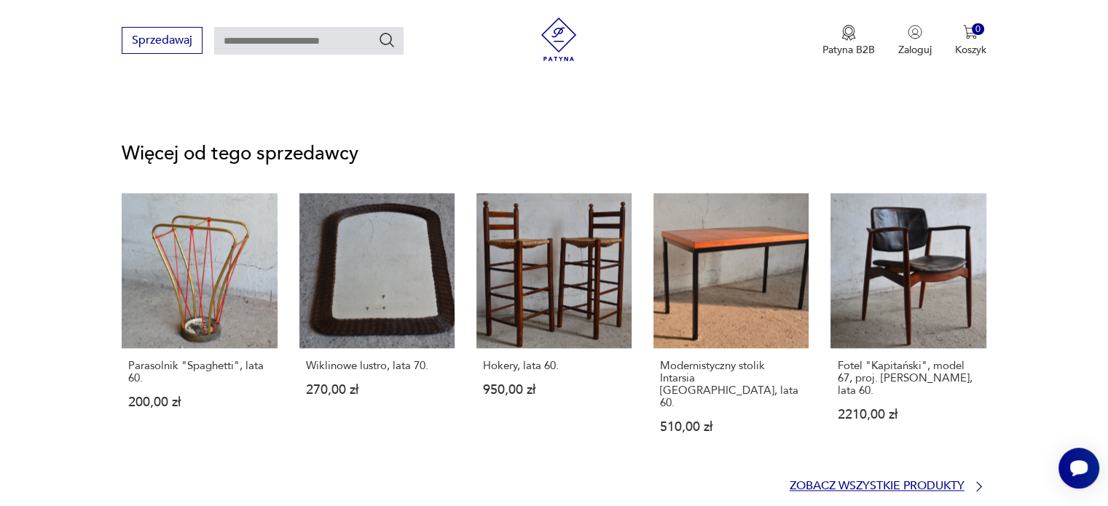
click at [933, 482] on p "Zobacz wszystkie produkty" at bounding box center [877, 486] width 175 height 9
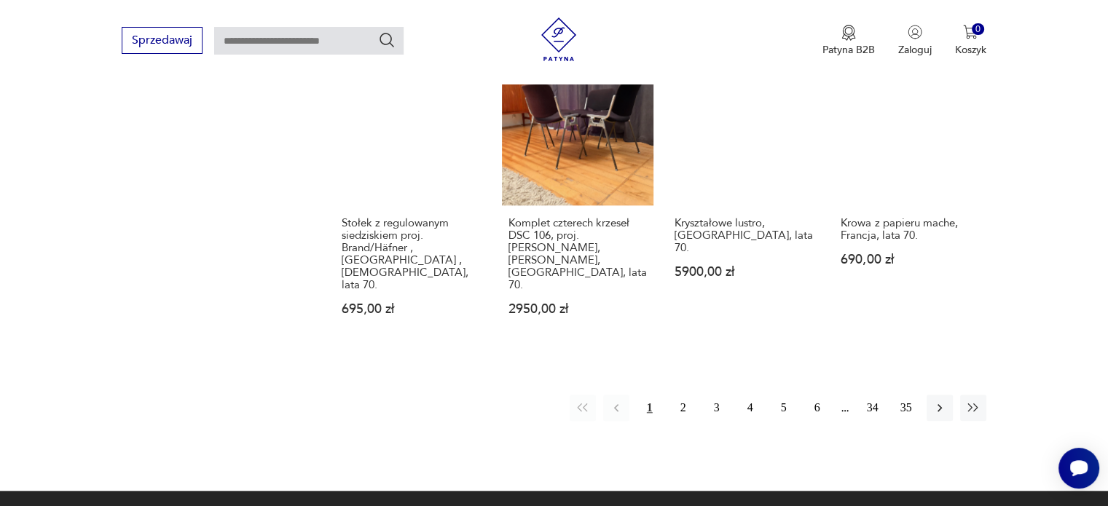
scroll to position [1320, 0]
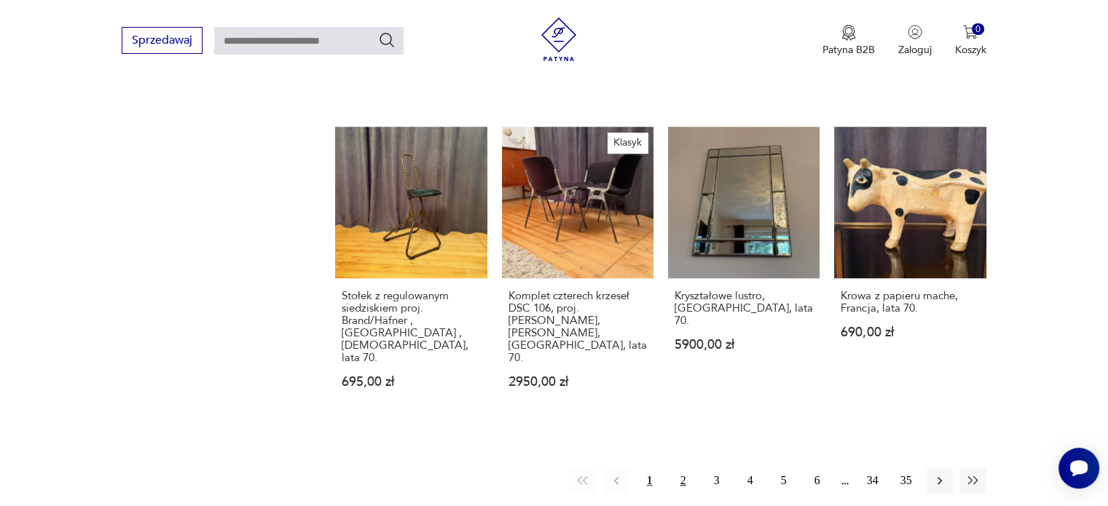
click at [683, 468] on button "2" at bounding box center [683, 481] width 26 height 26
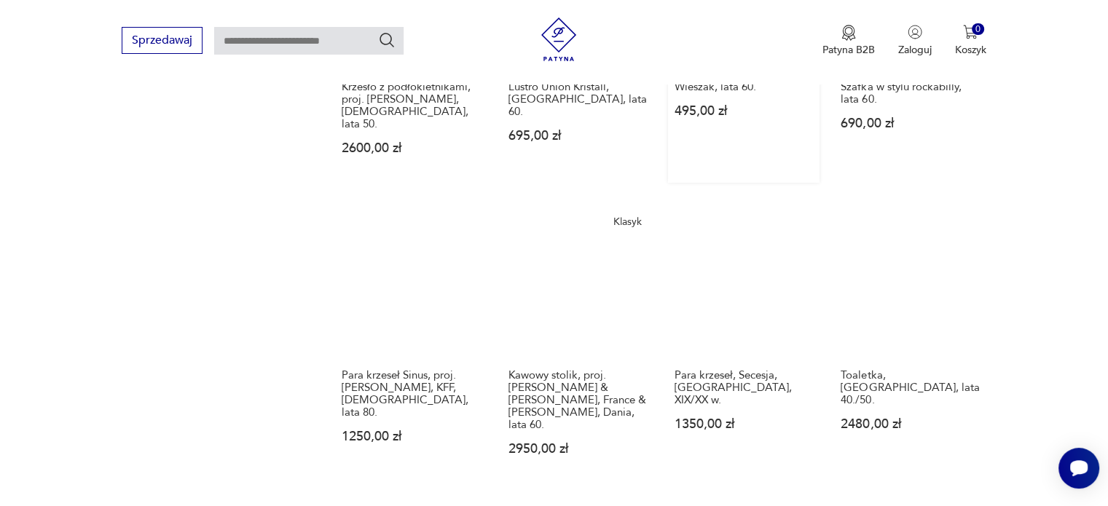
scroll to position [1320, 0]
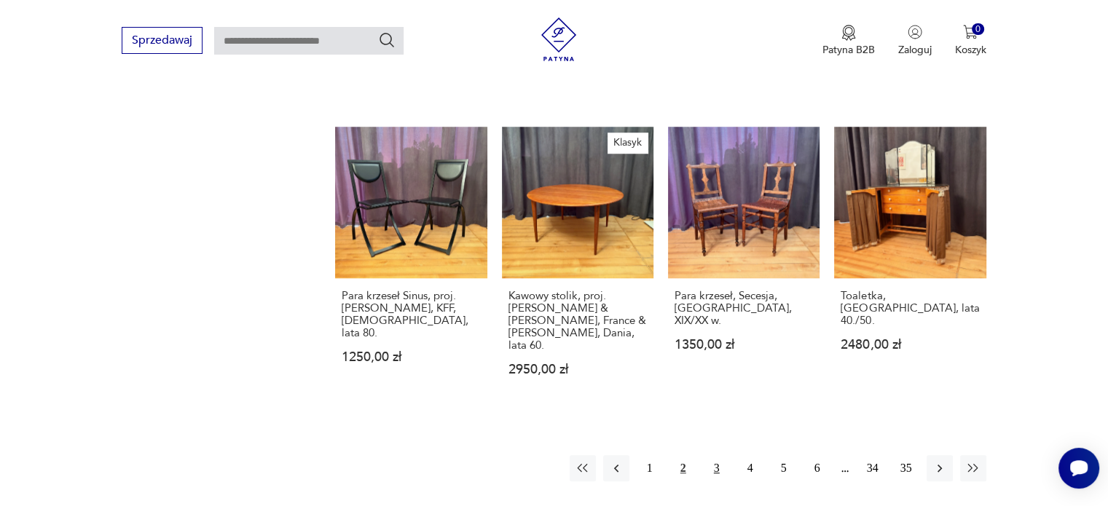
click at [717, 455] on button "3" at bounding box center [717, 468] width 26 height 26
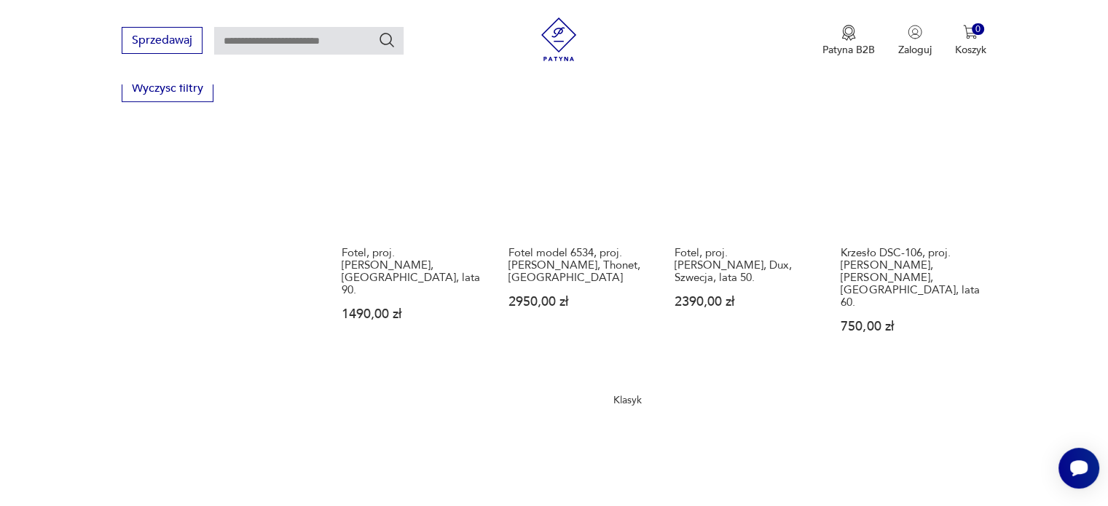
scroll to position [1247, 0]
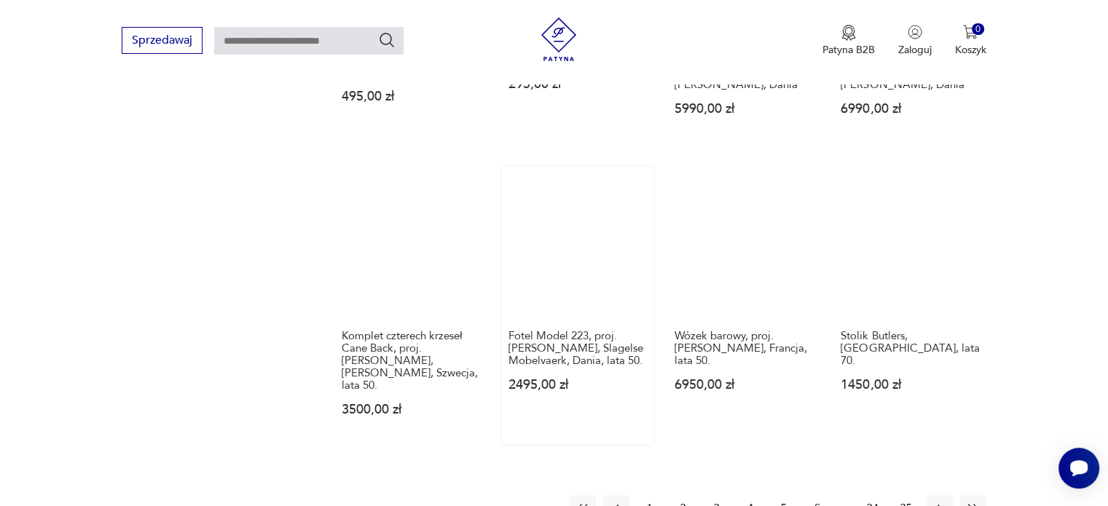
scroll to position [1320, 0]
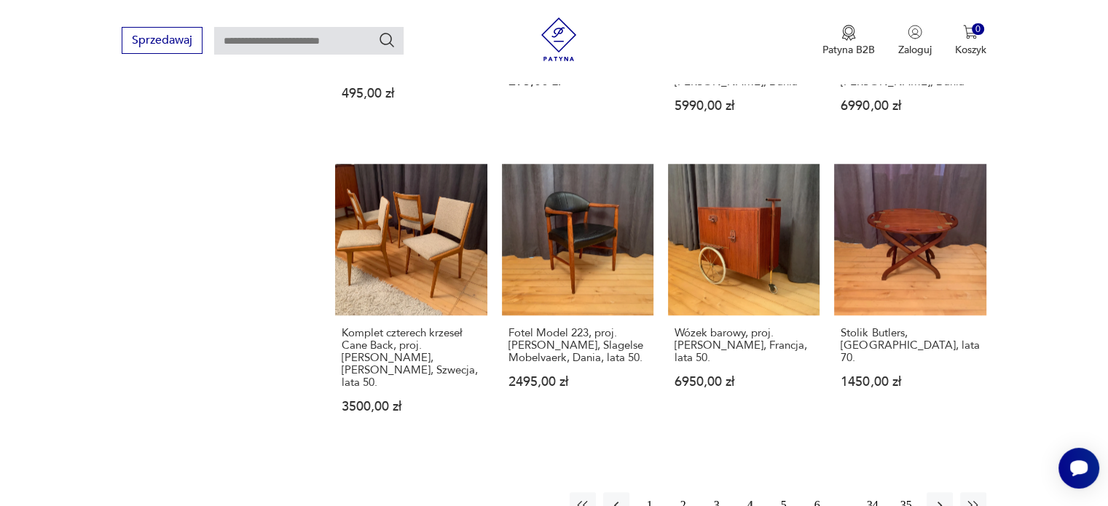
click at [781, 492] on button "5" at bounding box center [784, 505] width 26 height 26
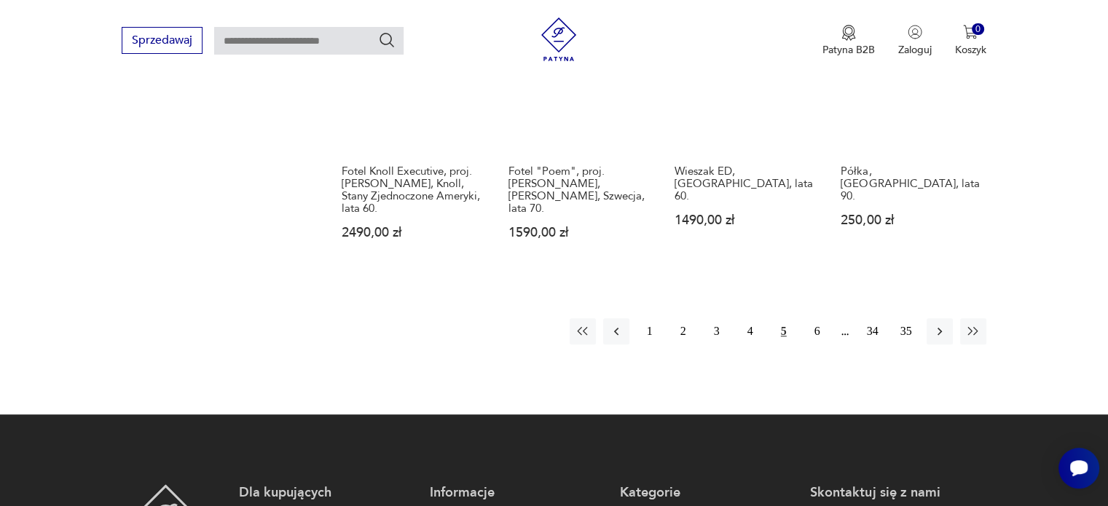
scroll to position [1466, 0]
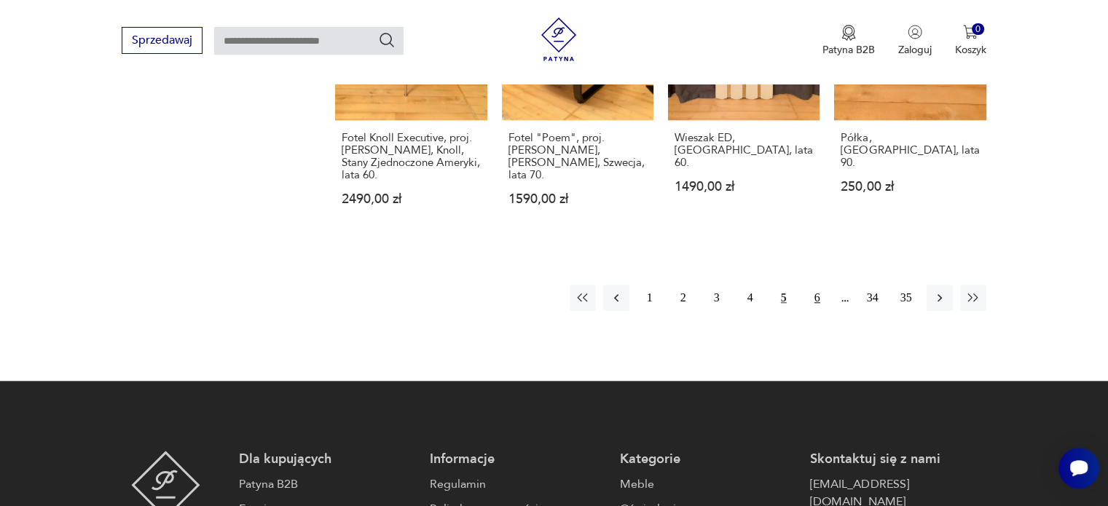
click at [816, 285] on button "6" at bounding box center [817, 298] width 26 height 26
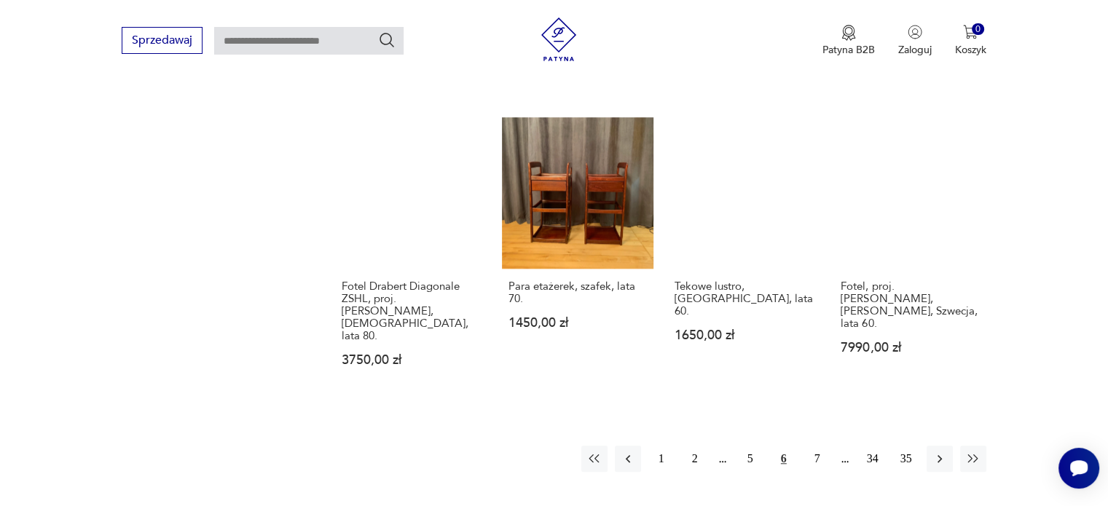
scroll to position [1320, 0]
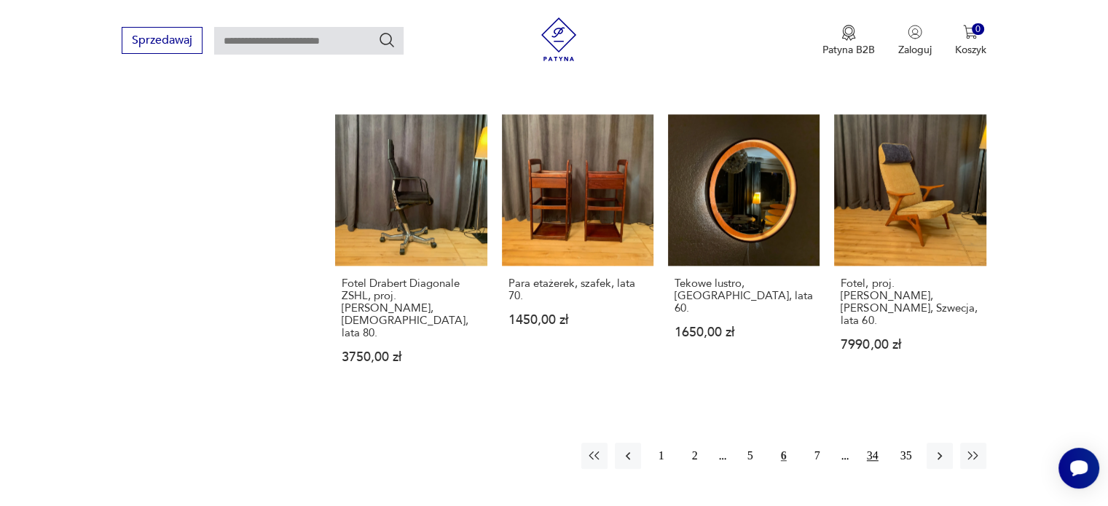
click at [868, 443] on button "34" at bounding box center [873, 456] width 26 height 26
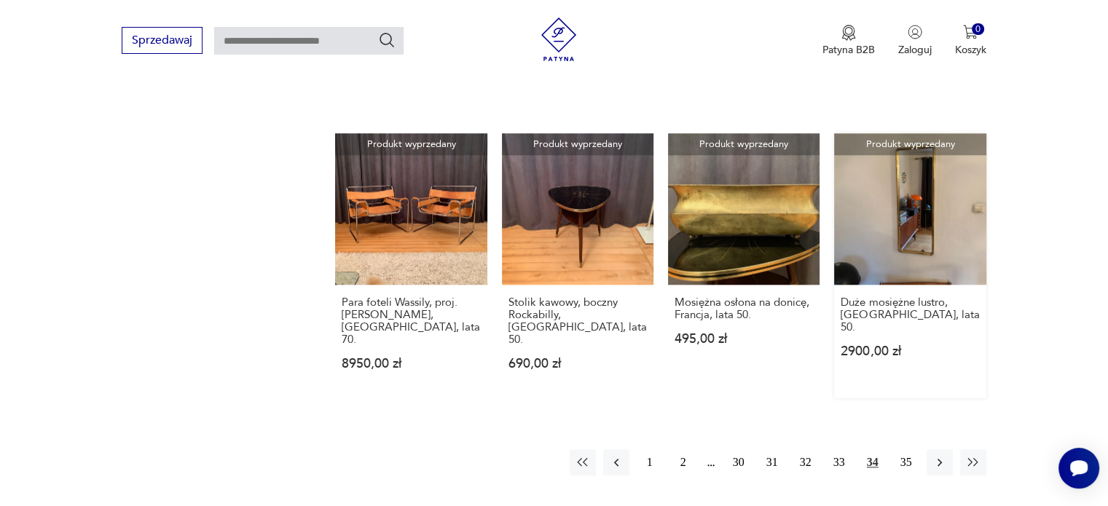
scroll to position [1320, 0]
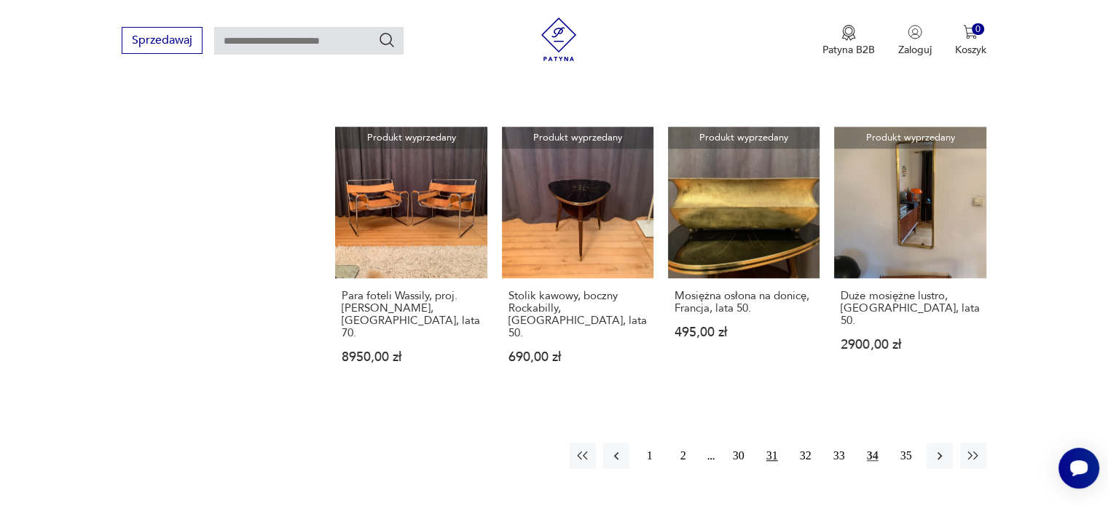
click at [767, 443] on button "31" at bounding box center [772, 456] width 26 height 26
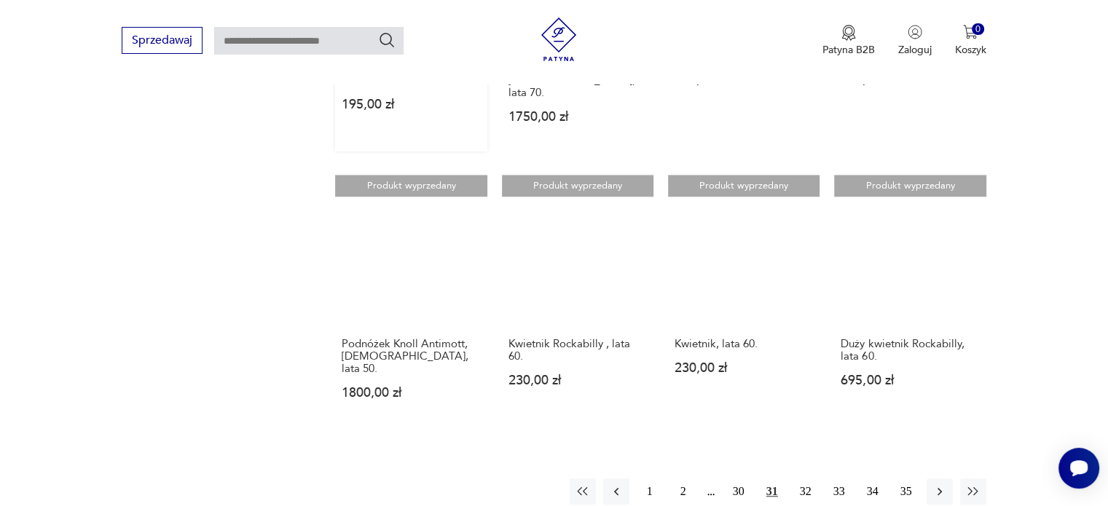
scroll to position [1320, 0]
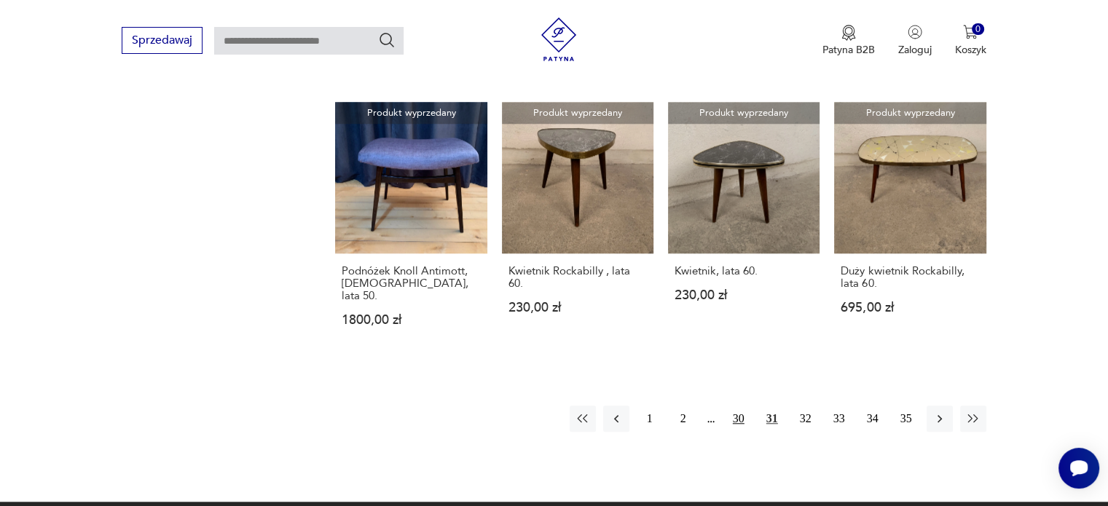
click at [733, 406] on button "30" at bounding box center [739, 419] width 26 height 26
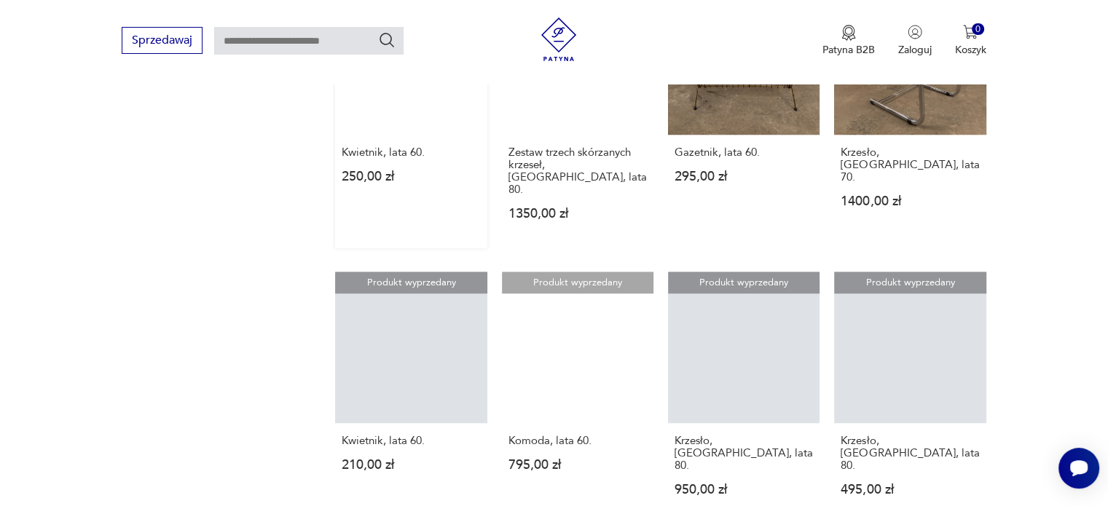
scroll to position [1247, 0]
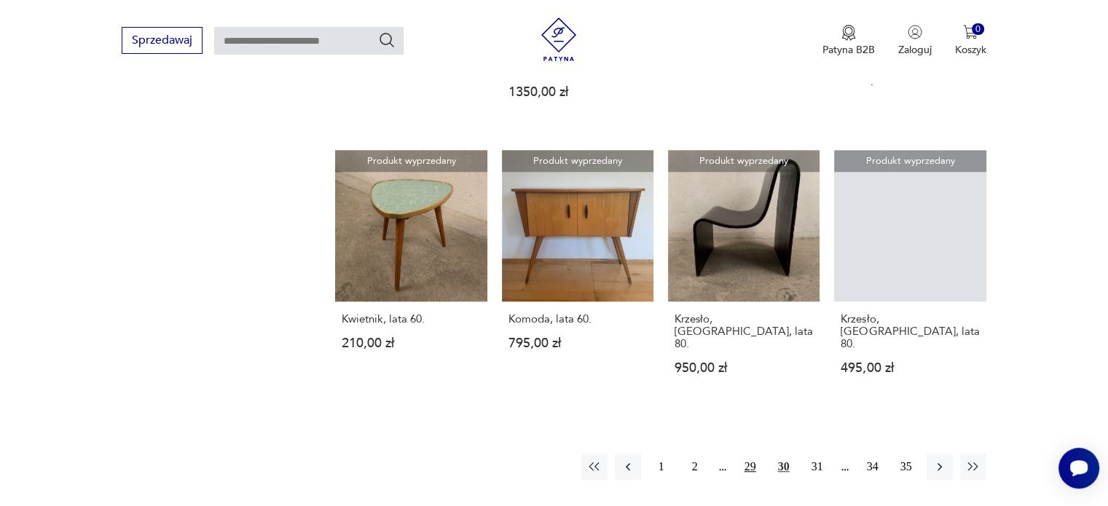
click at [750, 454] on button "29" at bounding box center [750, 467] width 26 height 26
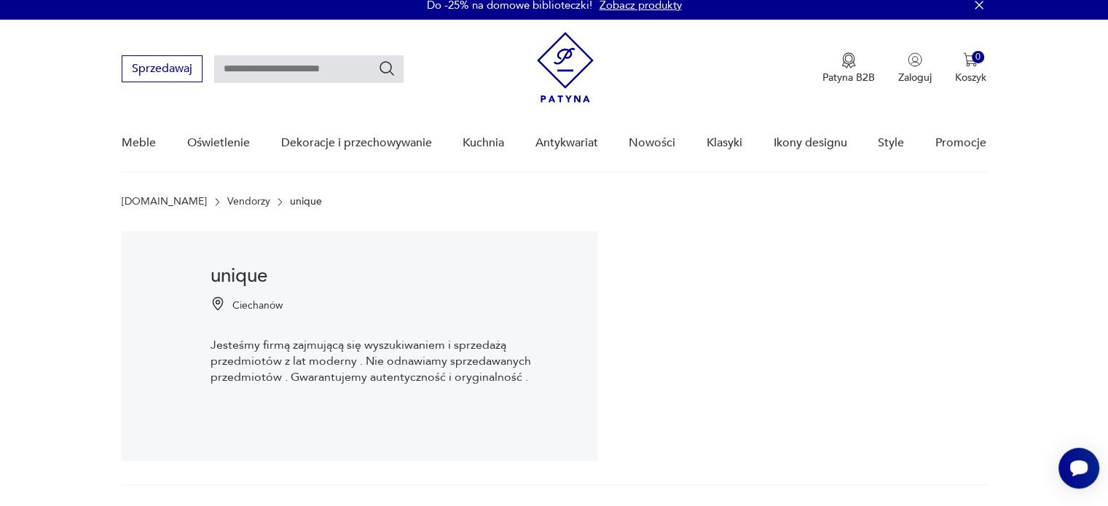
scroll to position [9, 0]
